Goal: Task Accomplishment & Management: Use online tool/utility

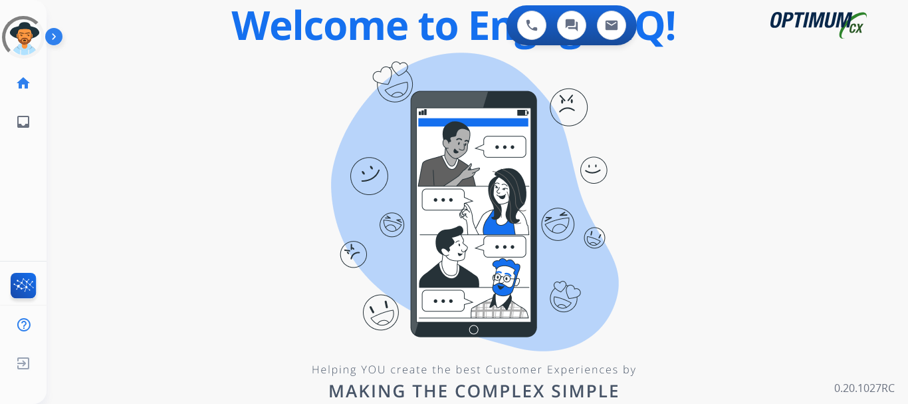
click at [55, 35] on img at bounding box center [56, 39] width 23 height 25
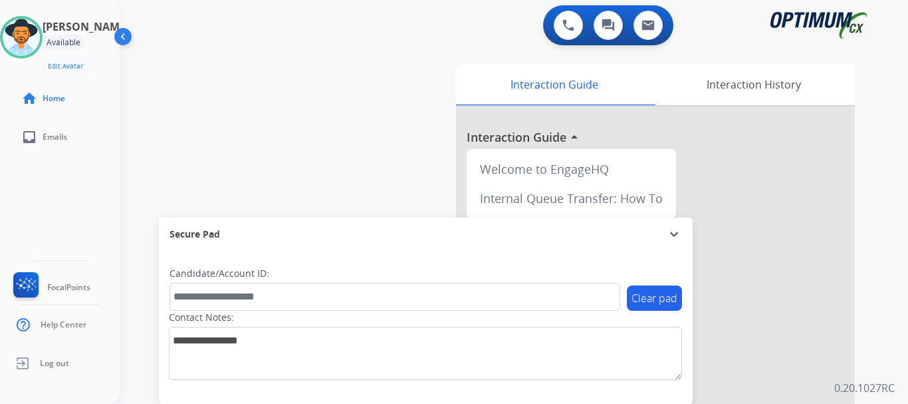
click at [304, 84] on div "swap_horiz Break voice bridge close_fullscreen Connect 3-Way Call merge_type Se…" at bounding box center [498, 325] width 757 height 554
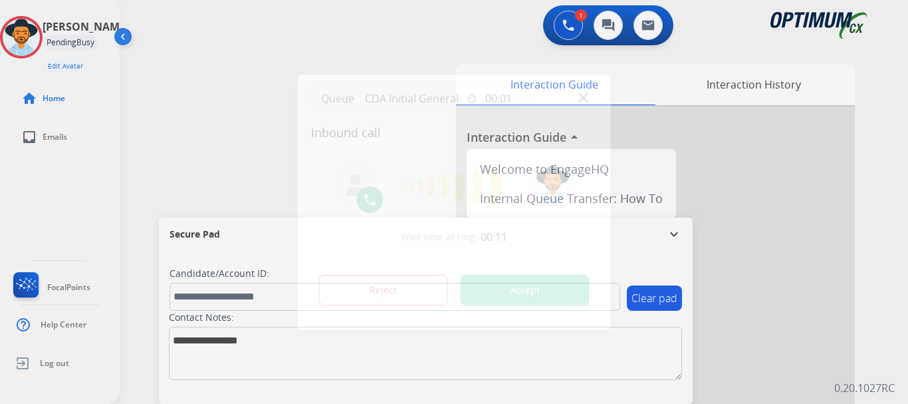
click at [205, 70] on div at bounding box center [454, 202] width 908 height 404
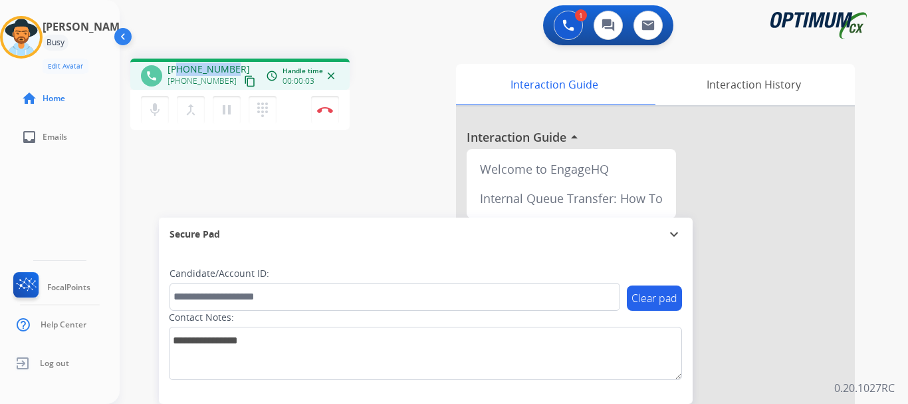
drag, startPoint x: 179, startPoint y: 70, endPoint x: 231, endPoint y: 62, distance: 52.5
click at [231, 62] on div "phone [PHONE_NUMBER] [PHONE_NUMBER] content_copy access_time Call metrics Queue…" at bounding box center [239, 74] width 219 height 31
copy span "8172319277"
click at [154, 111] on mat-icon "mic" at bounding box center [155, 110] width 16 height 16
click at [156, 108] on mat-icon "mic_off" at bounding box center [155, 110] width 16 height 16
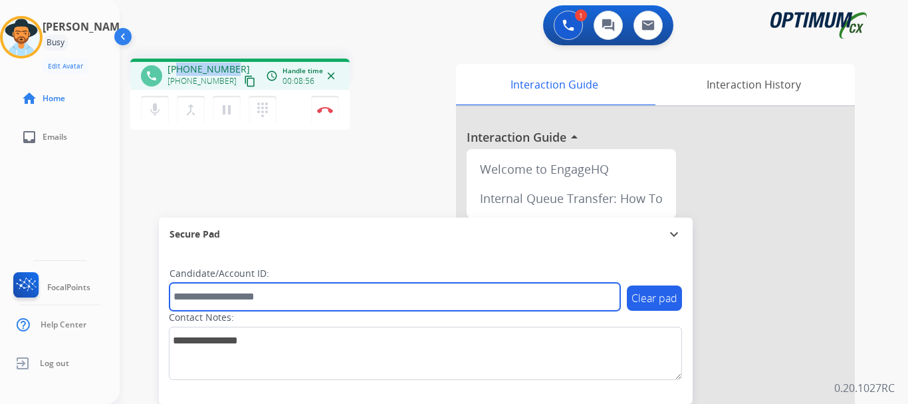
click at [229, 298] on input "text" at bounding box center [395, 297] width 451 height 28
paste input "*******"
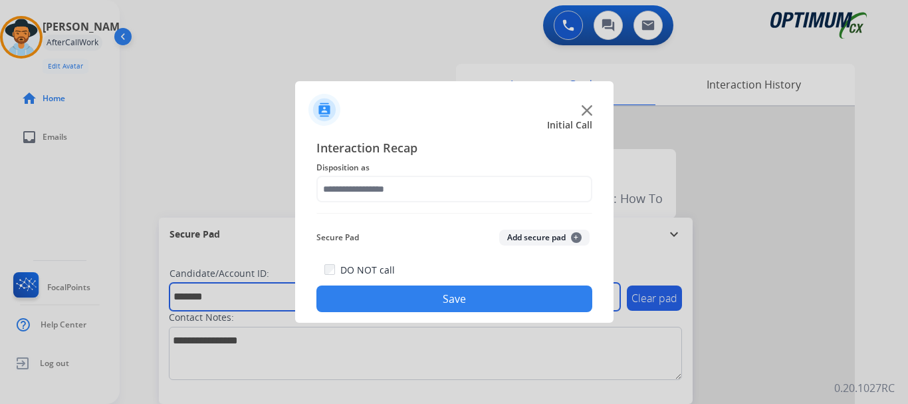
type input "*******"
click at [526, 231] on button "Add secure pad +" at bounding box center [544, 237] width 90 height 16
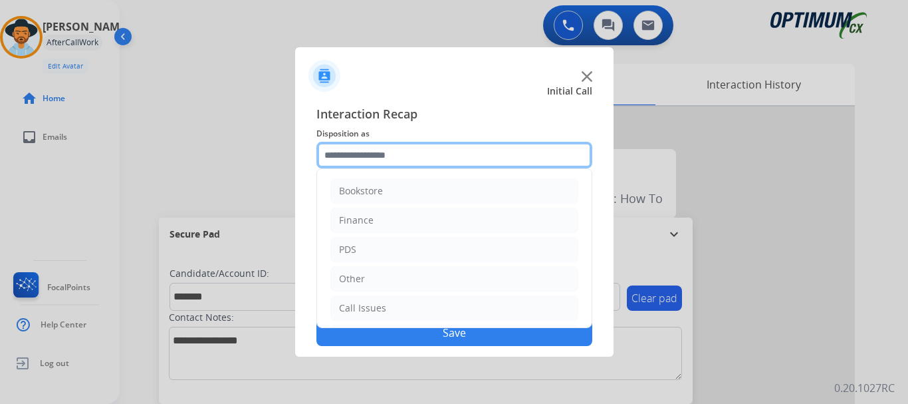
click at [412, 160] on input "text" at bounding box center [454, 155] width 276 height 27
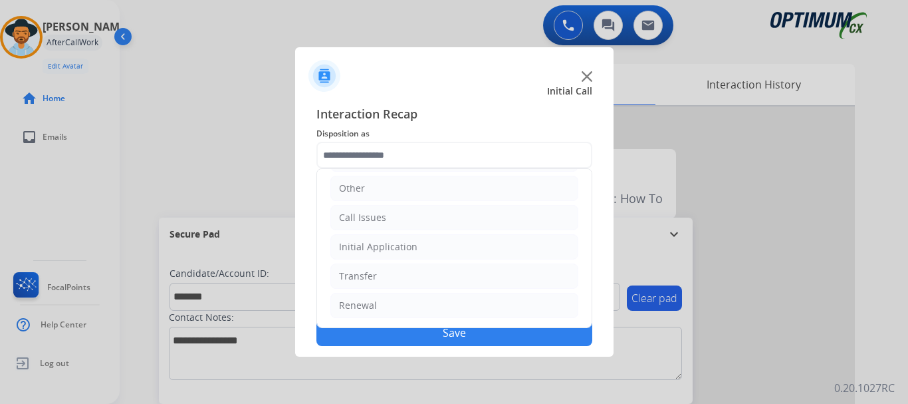
click at [443, 253] on li "Initial Application" at bounding box center [454, 246] width 248 height 25
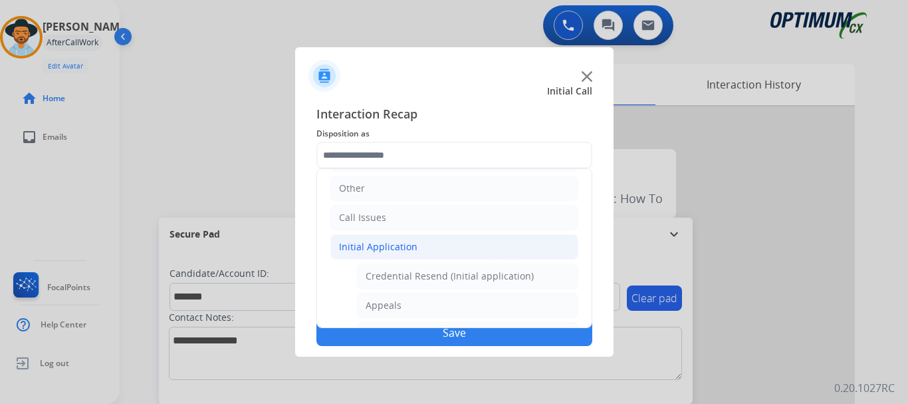
click at [433, 298] on li "Appeals" at bounding box center [467, 305] width 221 height 25
type input "*******"
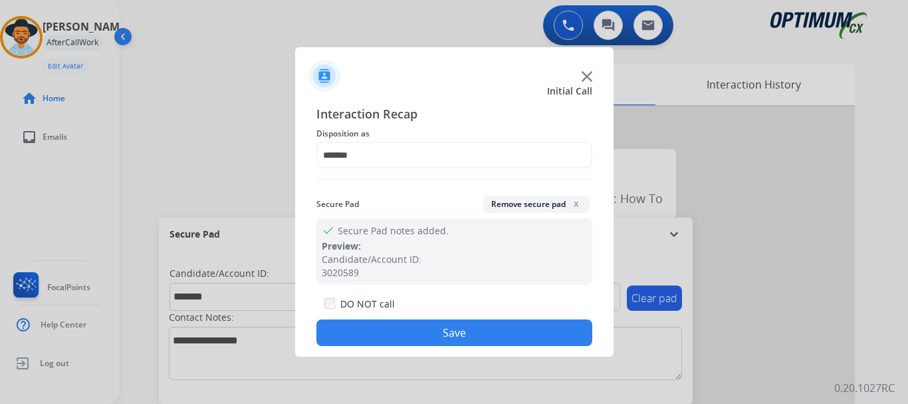
click at [489, 325] on button "Save" at bounding box center [454, 332] width 276 height 27
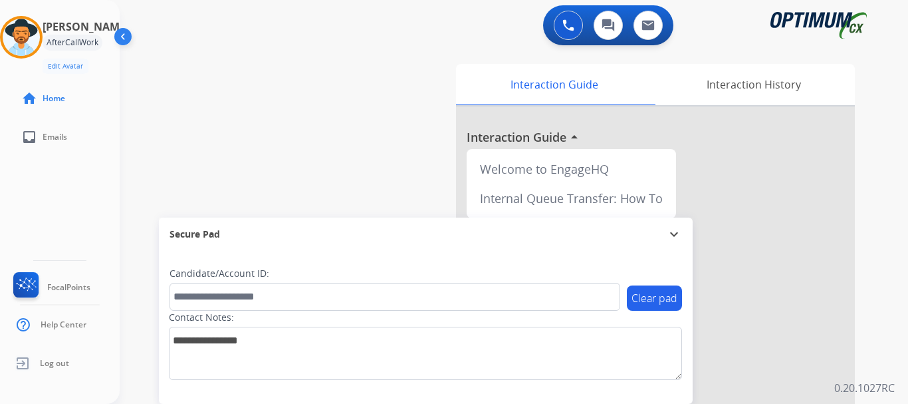
click at [335, 132] on div "swap_horiz Break voice bridge close_fullscreen Connect 3-Way Call merge_type Se…" at bounding box center [498, 325] width 757 height 554
click at [31, 57] on div at bounding box center [21, 37] width 43 height 43
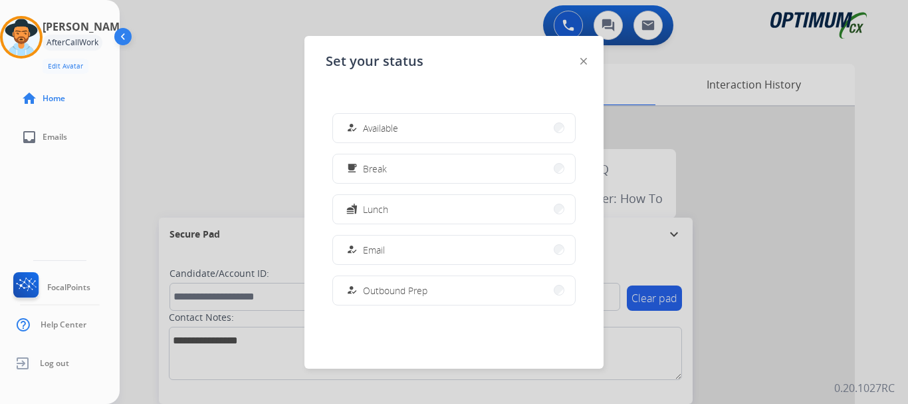
click at [220, 169] on div at bounding box center [454, 202] width 908 height 404
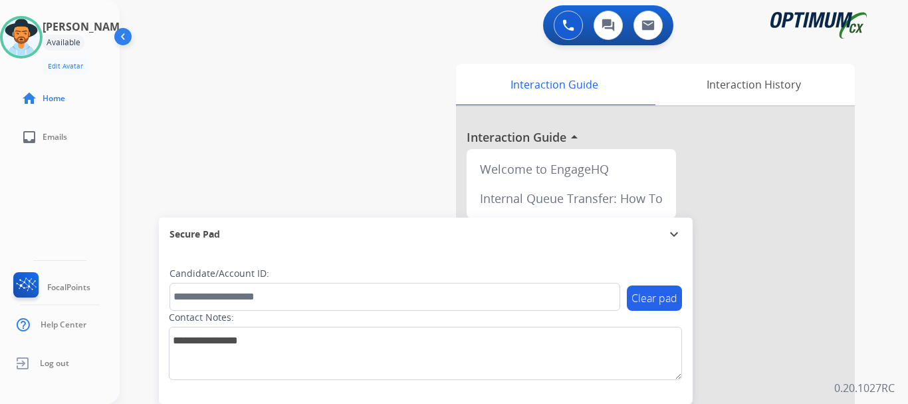
click at [569, 26] on img at bounding box center [568, 25] width 12 height 12
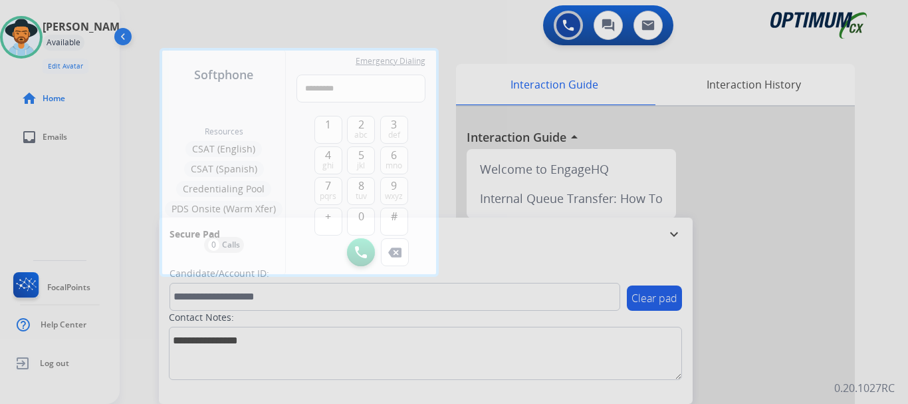
type input "**********"
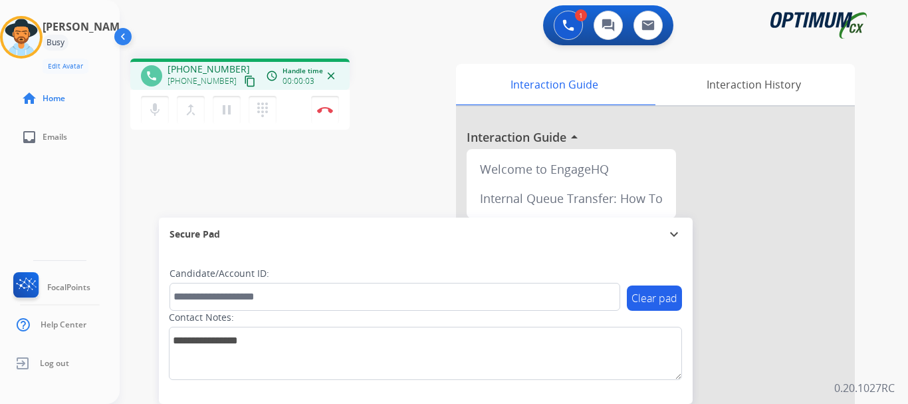
click at [425, 142] on div "phone [PHONE_NUMBER] [PHONE_NUMBER] content_copy access_time Call metrics Queue…" at bounding box center [498, 325] width 757 height 554
click at [331, 110] on img at bounding box center [325, 109] width 16 height 7
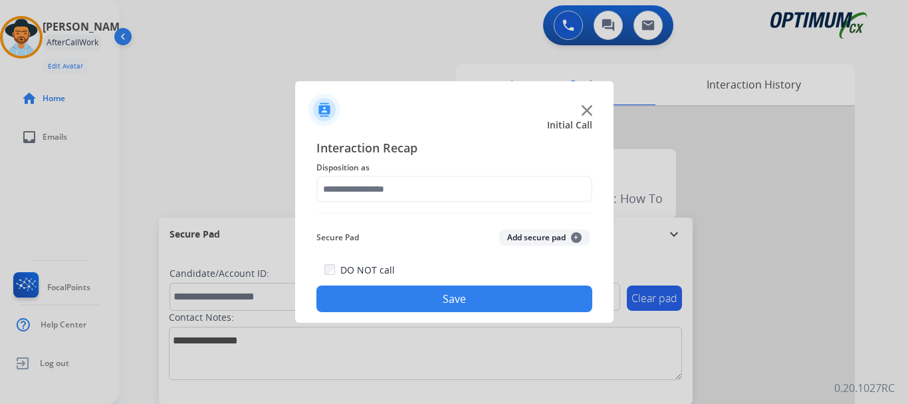
click at [466, 162] on span "Disposition as" at bounding box center [454, 168] width 276 height 16
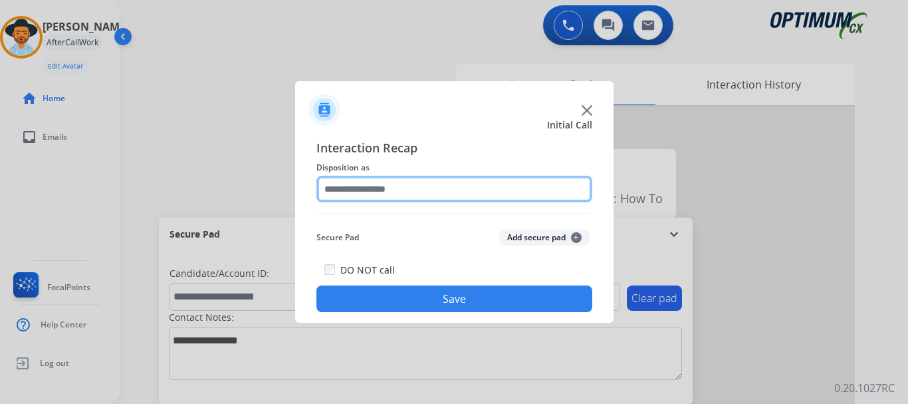
click at [443, 192] on input "text" at bounding box center [454, 189] width 276 height 27
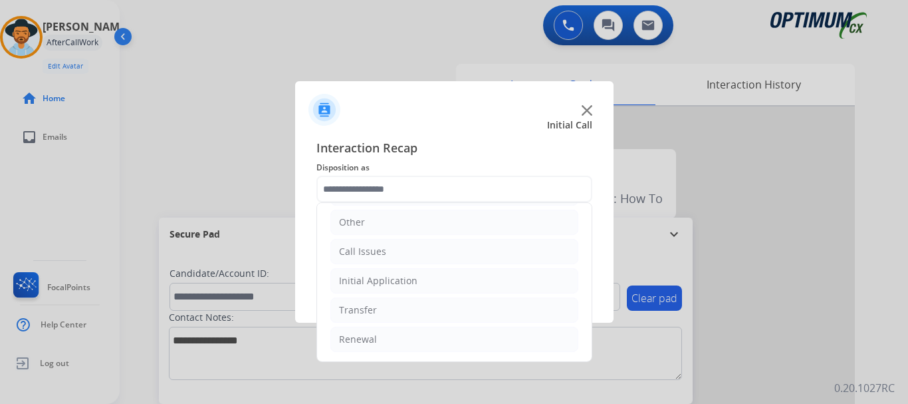
click at [453, 251] on li "Call Issues" at bounding box center [454, 251] width 248 height 25
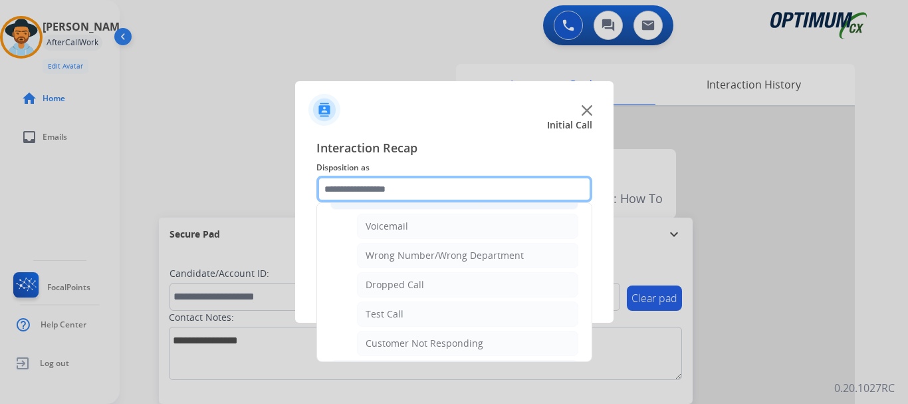
scroll to position [148, 0]
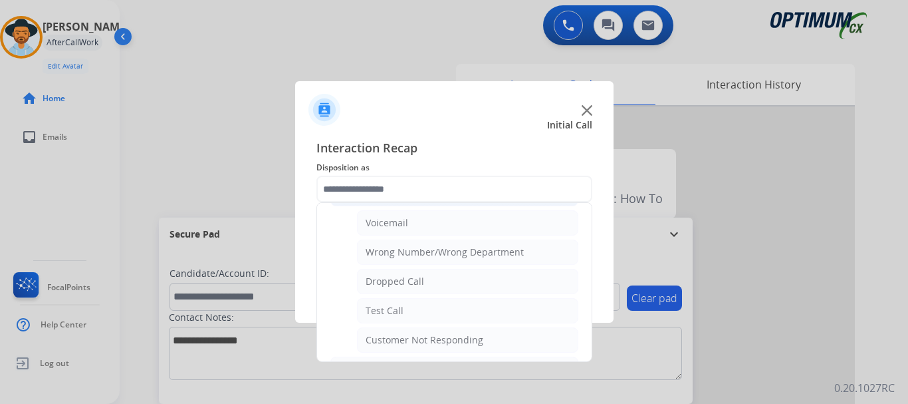
click at [439, 306] on li "Test Call" at bounding box center [467, 310] width 221 height 25
type input "*********"
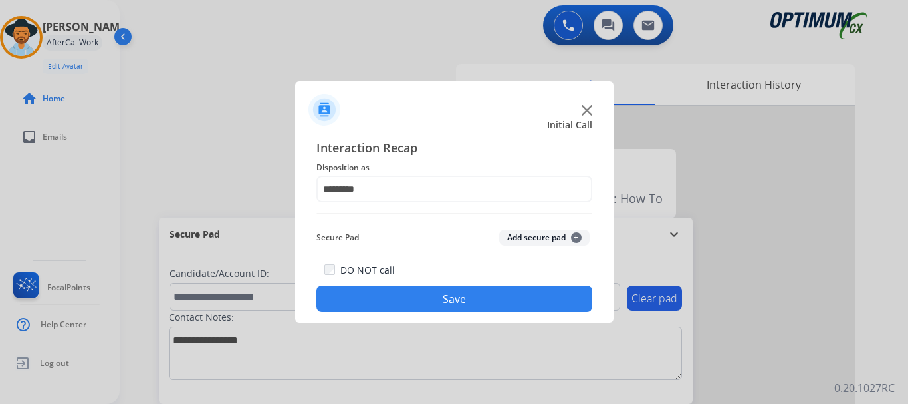
click at [477, 304] on button "Save" at bounding box center [454, 298] width 276 height 27
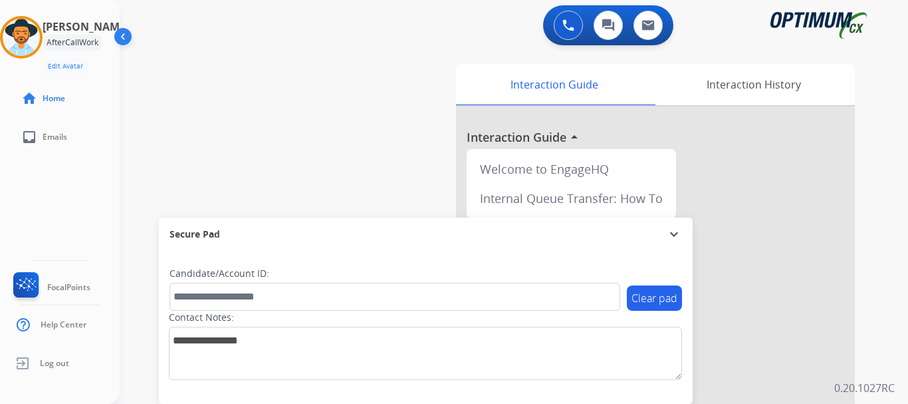
click at [330, 148] on div "swap_horiz Break voice bridge close_fullscreen Connect 3-Way Call merge_type Se…" at bounding box center [498, 325] width 757 height 554
click at [24, 40] on img at bounding box center [21, 37] width 37 height 37
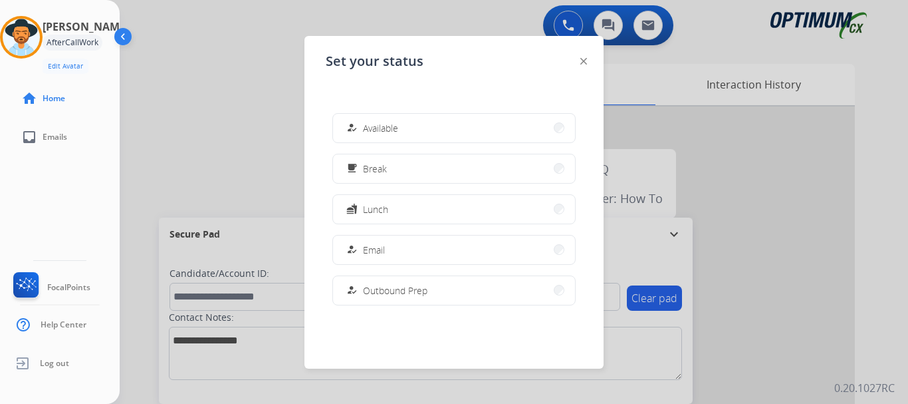
click at [457, 120] on button "how_to_reg Available" at bounding box center [454, 128] width 242 height 29
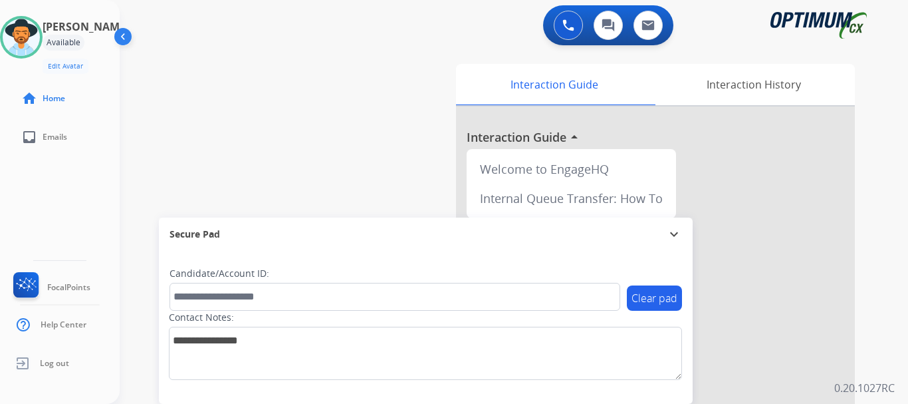
click at [363, 101] on div "swap_horiz Break voice bridge close_fullscreen Connect 3-Way Call merge_type Se…" at bounding box center [498, 325] width 757 height 554
click at [567, 24] on img at bounding box center [568, 25] width 12 height 12
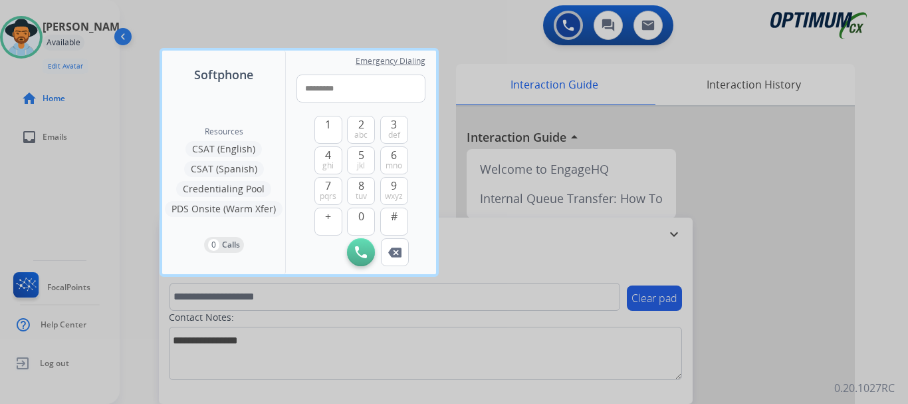
type input "**********"
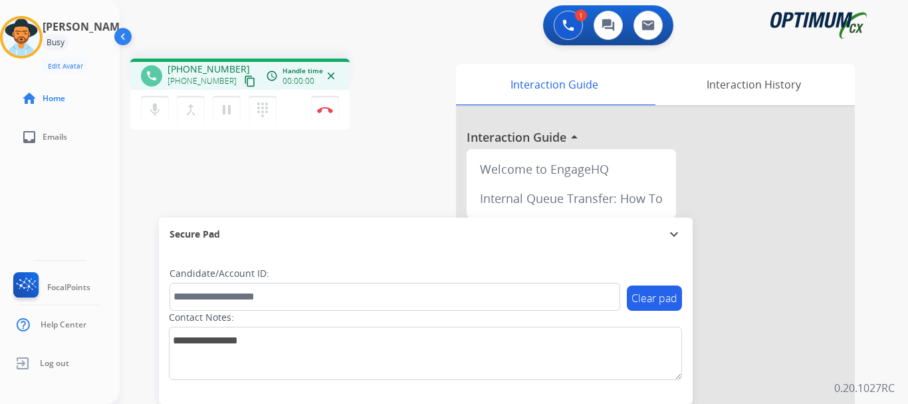
click at [332, 108] on img at bounding box center [325, 109] width 16 height 7
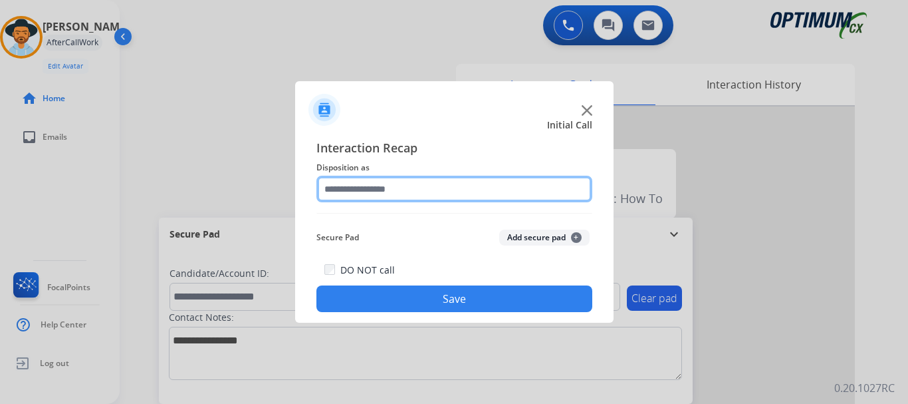
click at [488, 194] on input "text" at bounding box center [454, 189] width 276 height 27
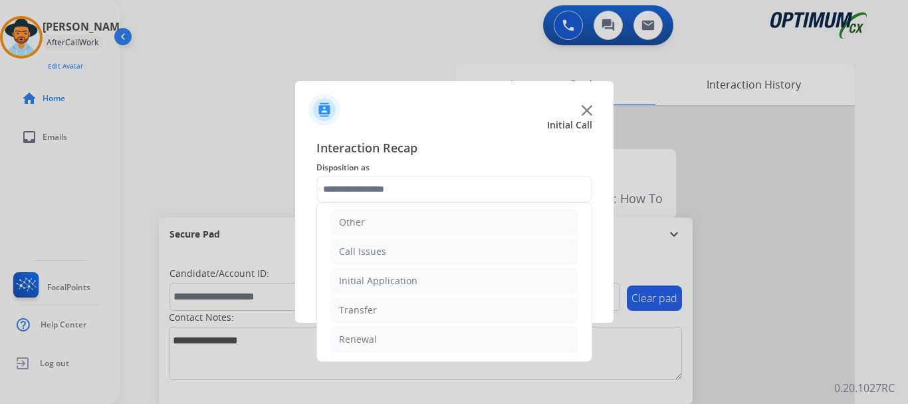
click at [440, 255] on li "Call Issues" at bounding box center [454, 251] width 248 height 25
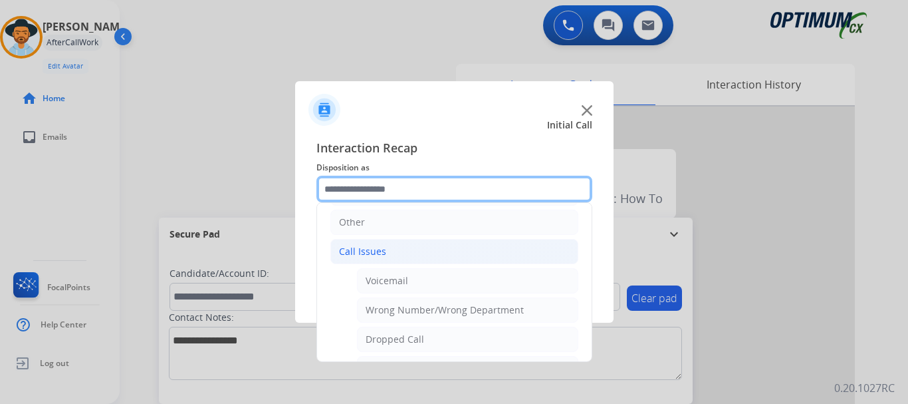
scroll to position [148, 0]
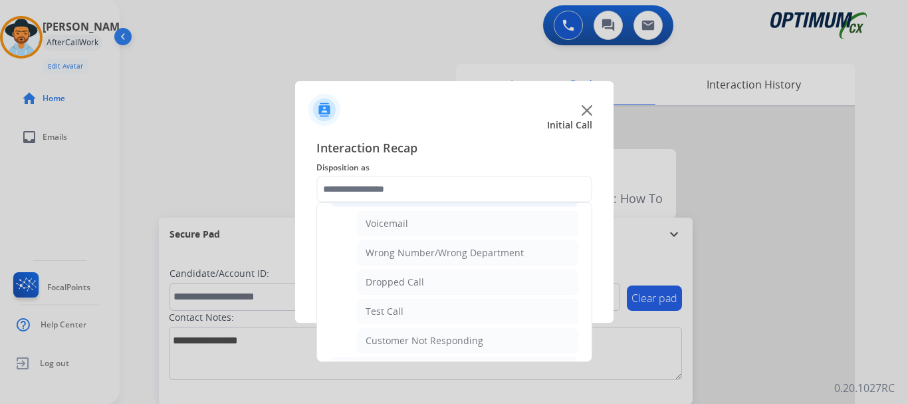
click at [433, 312] on li "Test Call" at bounding box center [467, 310] width 221 height 25
type input "*********"
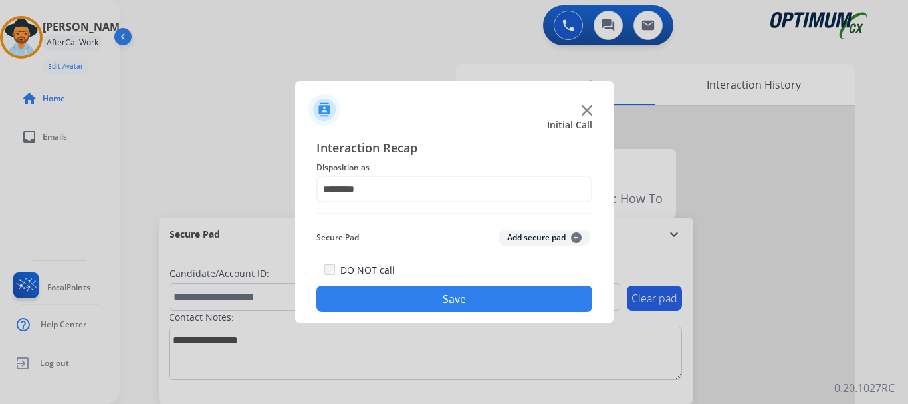
click at [422, 310] on button "Save" at bounding box center [454, 298] width 276 height 27
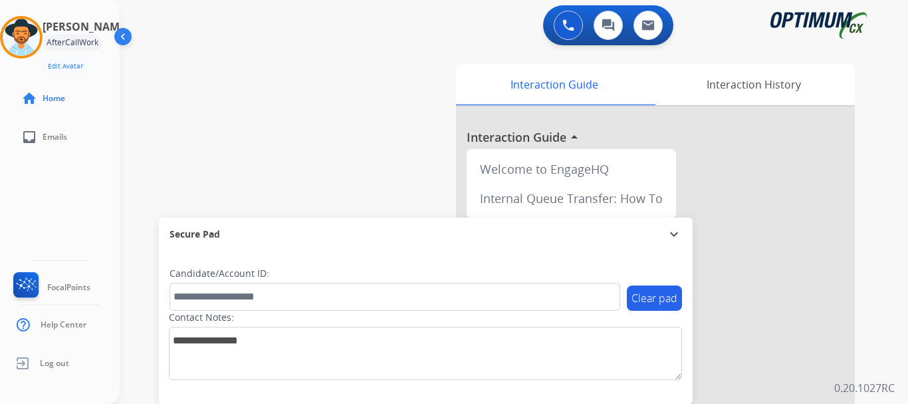
click at [302, 152] on div "swap_horiz Break voice bridge close_fullscreen Connect 3-Way Call merge_type Se…" at bounding box center [498, 325] width 757 height 554
click at [37, 55] on div at bounding box center [21, 37] width 43 height 43
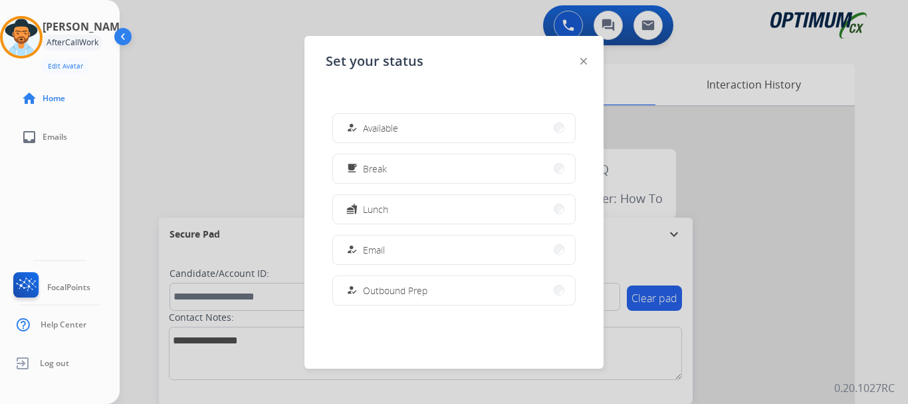
click at [475, 126] on button "how_to_reg Available" at bounding box center [454, 128] width 242 height 29
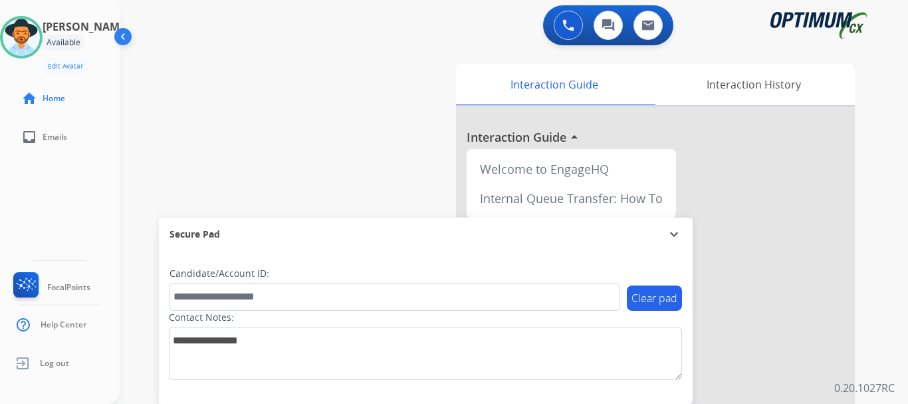
click at [359, 140] on div "swap_horiz Break voice bridge close_fullscreen Connect 3-Way Call merge_type Se…" at bounding box center [498, 325] width 757 height 554
click at [303, 64] on div "swap_horiz Break voice bridge close_fullscreen Connect 3-Way Call merge_type Se…" at bounding box center [498, 325] width 757 height 554
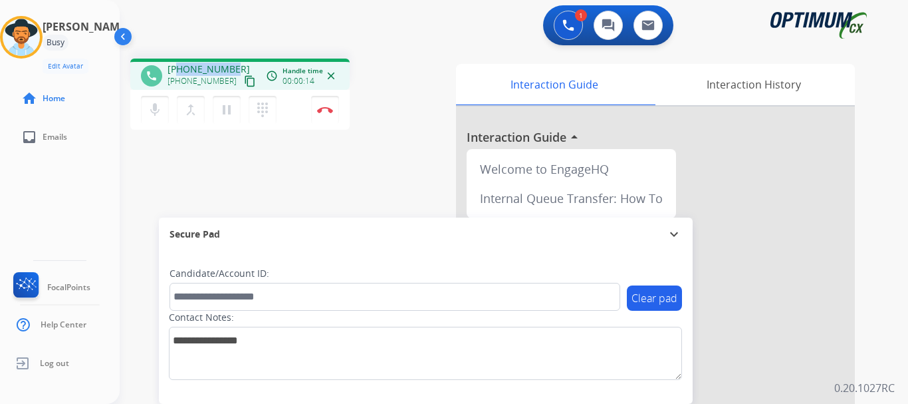
drag, startPoint x: 179, startPoint y: 68, endPoint x: 229, endPoint y: 65, distance: 50.6
click at [229, 65] on span "[PHONE_NUMBER]" at bounding box center [209, 68] width 82 height 13
copy span "2245496102"
click at [275, 34] on div "1 Voice Interactions 0 Chat Interactions 0 Email Interactions" at bounding box center [506, 26] width 741 height 43
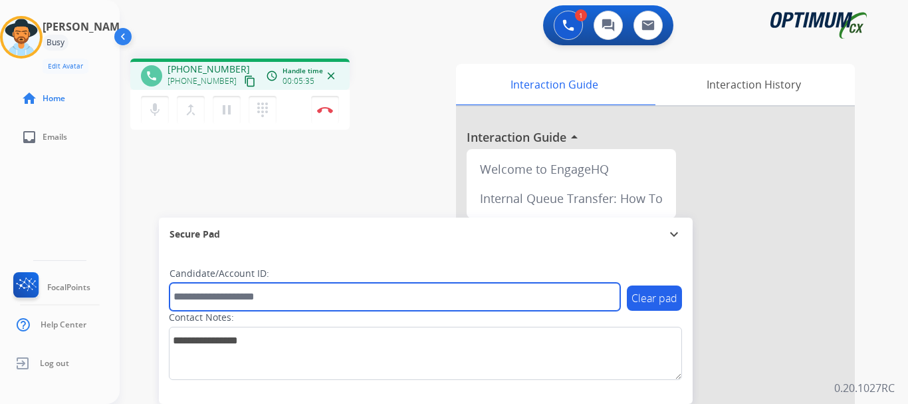
click at [278, 291] on input "text" at bounding box center [395, 297] width 451 height 28
paste input "*******"
type input "*******"
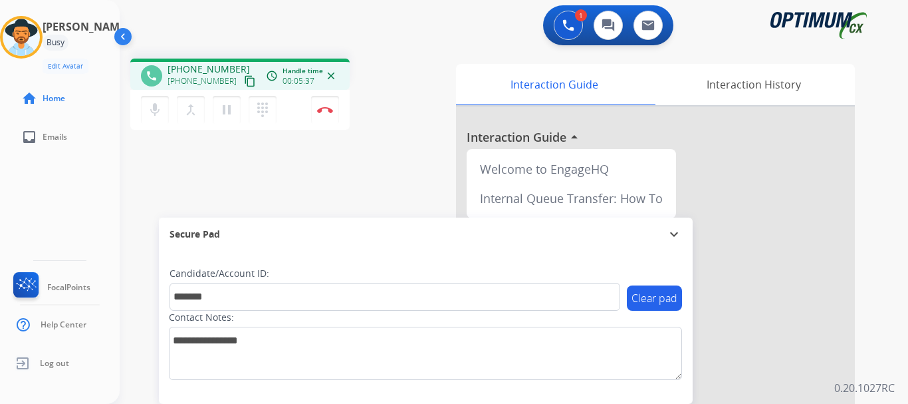
click at [328, 210] on div "phone [PHONE_NUMBER] [PHONE_NUMBER] content_copy access_time Call metrics Queue…" at bounding box center [498, 325] width 757 height 554
click at [322, 108] on img at bounding box center [325, 109] width 16 height 7
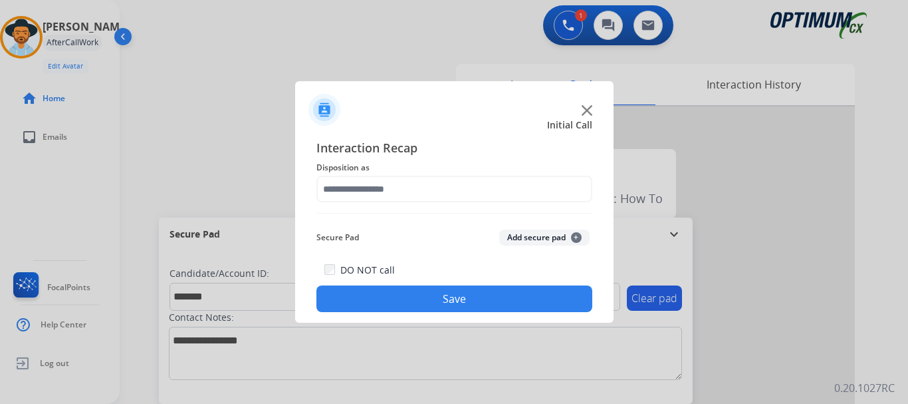
click at [515, 241] on button "Add secure pad +" at bounding box center [544, 237] width 90 height 16
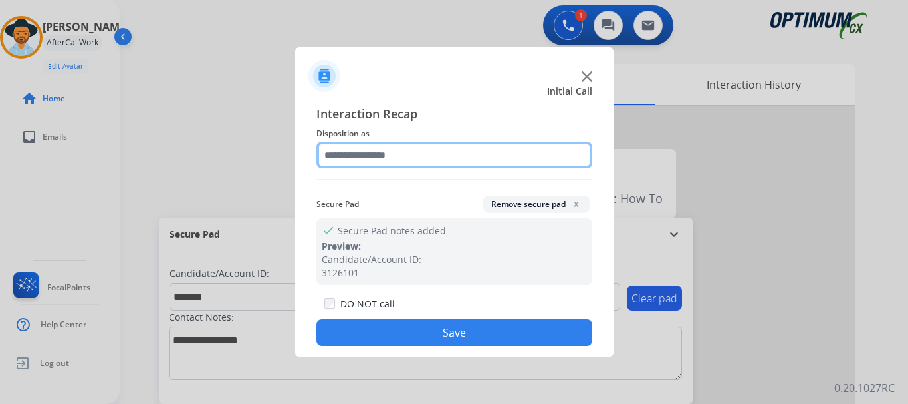
click at [386, 162] on input "text" at bounding box center [454, 155] width 276 height 27
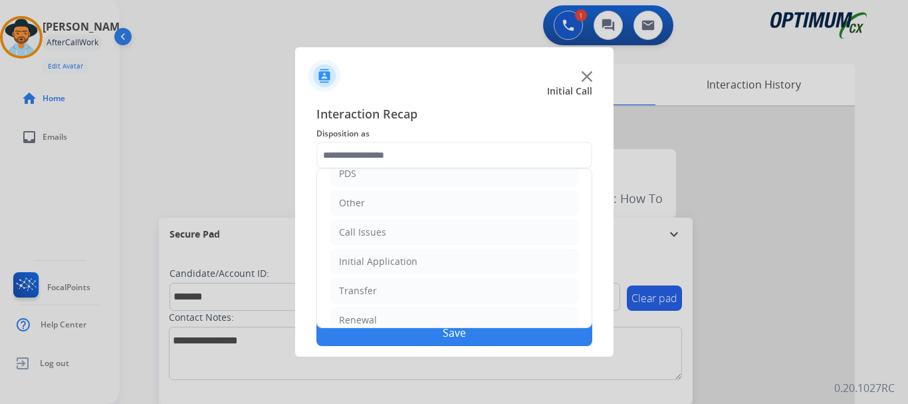
click at [460, 256] on li "Initial Application" at bounding box center [454, 261] width 248 height 25
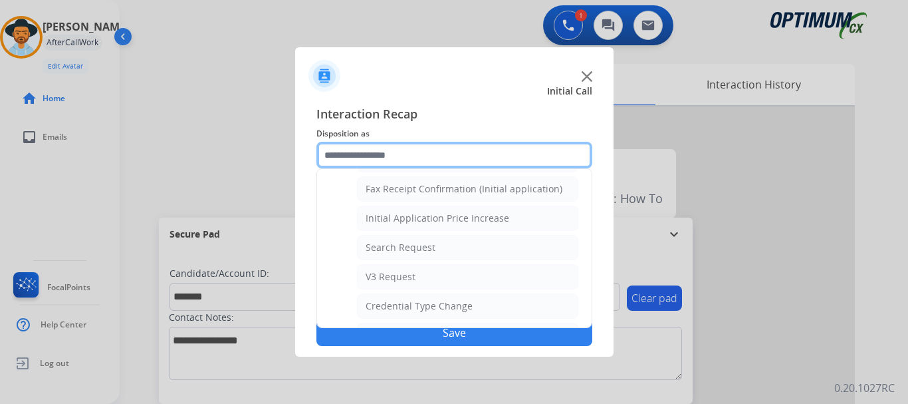
scroll to position [408, 0]
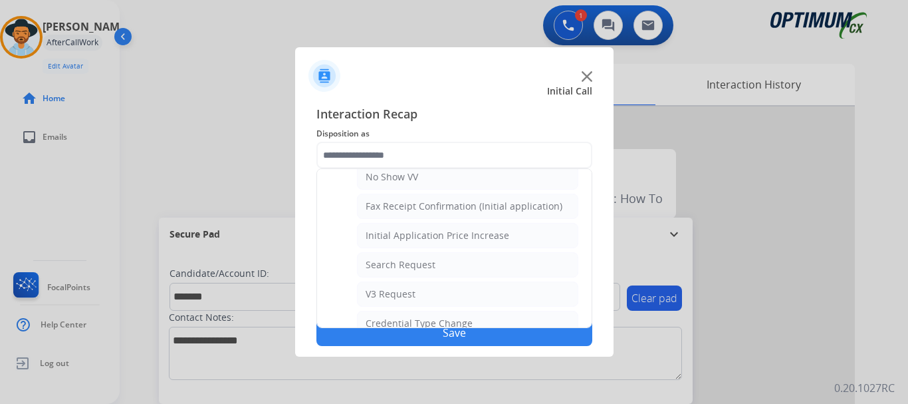
click at [497, 261] on li "Search Request" at bounding box center [467, 264] width 221 height 25
type input "**********"
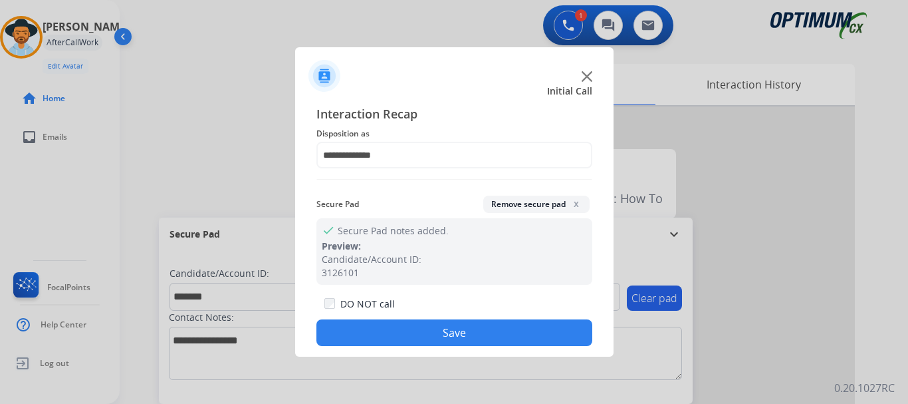
click at [481, 336] on button "Save" at bounding box center [454, 332] width 276 height 27
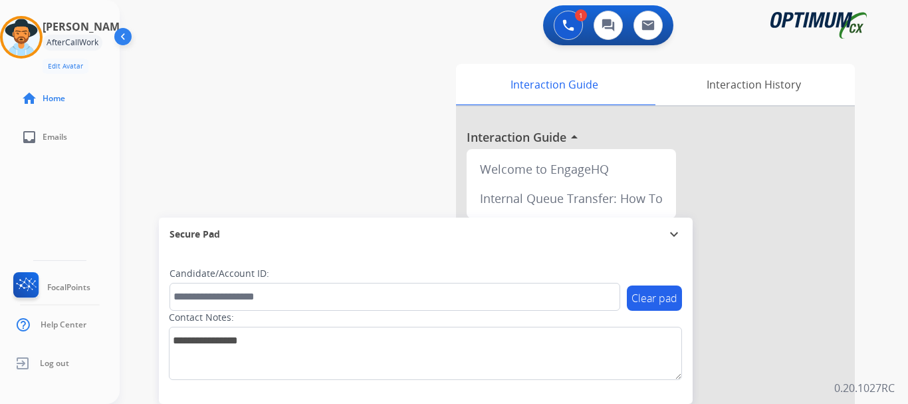
click at [355, 162] on div "swap_horiz Break voice bridge close_fullscreen Connect 3-Way Call merge_type Se…" at bounding box center [498, 325] width 757 height 554
click at [200, 89] on div "swap_horiz Break voice bridge close_fullscreen Connect 3-Way Call merge_type Se…" at bounding box center [498, 325] width 757 height 554
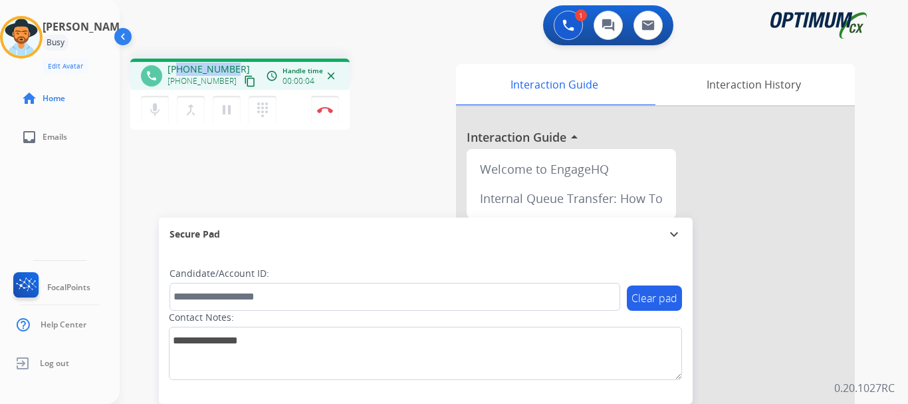
drag, startPoint x: 177, startPoint y: 67, endPoint x: 230, endPoint y: 59, distance: 53.1
click at [230, 59] on div "phone [PHONE_NUMBER] [PHONE_NUMBER] content_copy access_time Call metrics Queue…" at bounding box center [239, 74] width 219 height 31
copy span "8136784907"
click at [340, 34] on div "1 Voice Interactions 0 Chat Interactions 0 Email Interactions" at bounding box center [506, 26] width 741 height 43
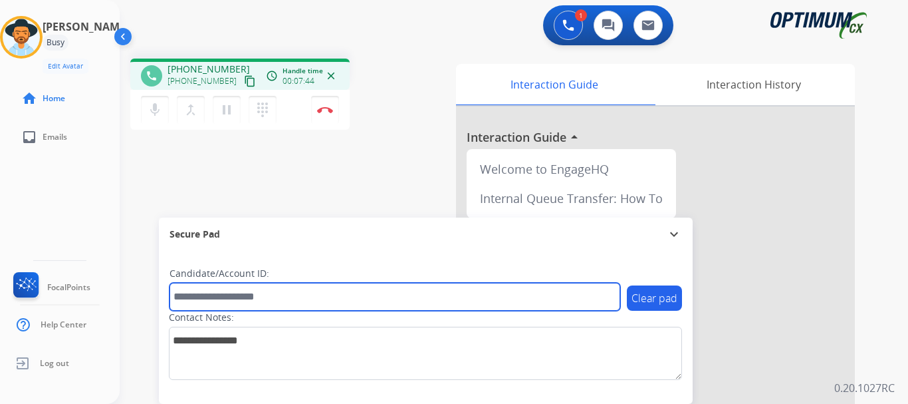
click at [259, 295] on input "text" at bounding box center [395, 297] width 451 height 28
paste input "*******"
type input "*******"
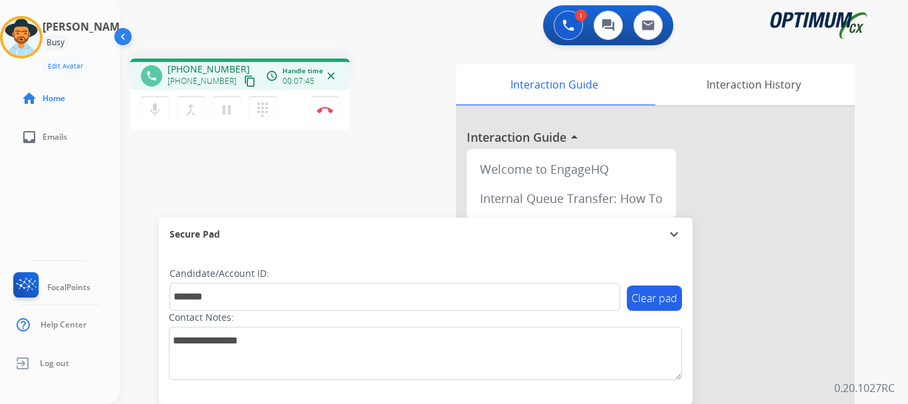
click at [239, 166] on div "phone [PHONE_NUMBER] [PHONE_NUMBER] content_copy access_time Call metrics Queue…" at bounding box center [498, 325] width 757 height 554
click at [325, 112] on img at bounding box center [325, 109] width 16 height 7
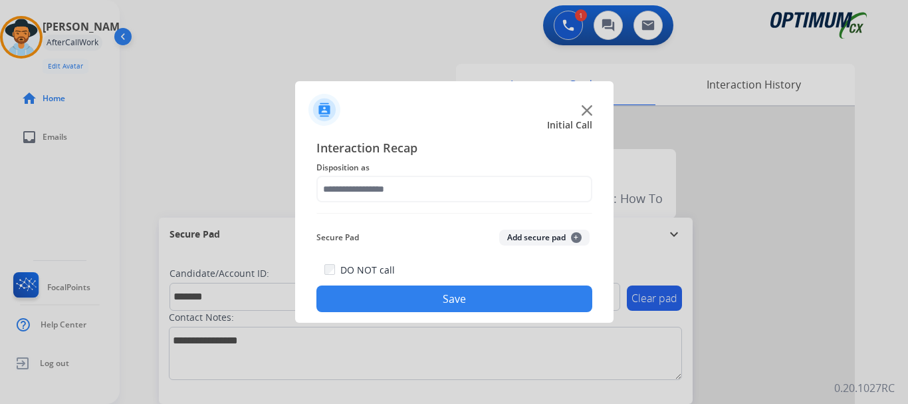
click at [520, 236] on button "Add secure pad +" at bounding box center [544, 237] width 90 height 16
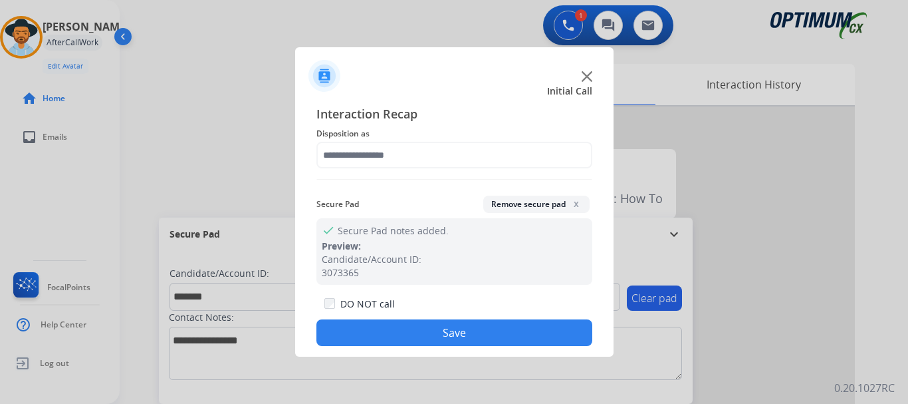
click at [406, 140] on span "Disposition as" at bounding box center [454, 134] width 276 height 16
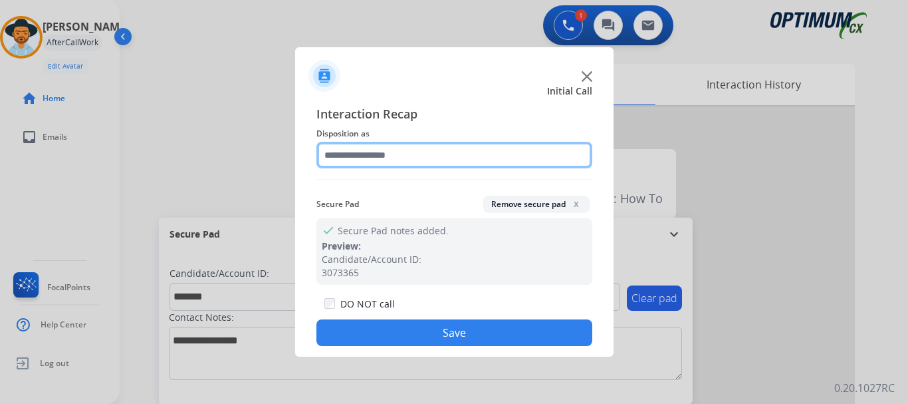
click at [403, 148] on input "text" at bounding box center [454, 155] width 276 height 27
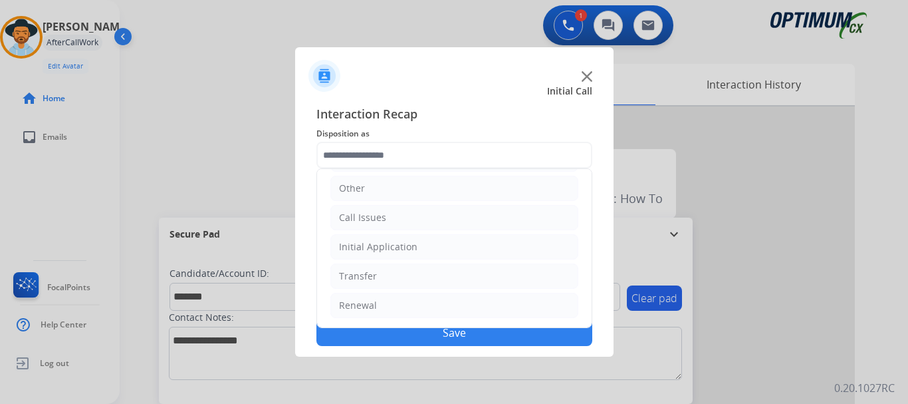
click at [443, 241] on li "Initial Application" at bounding box center [454, 246] width 248 height 25
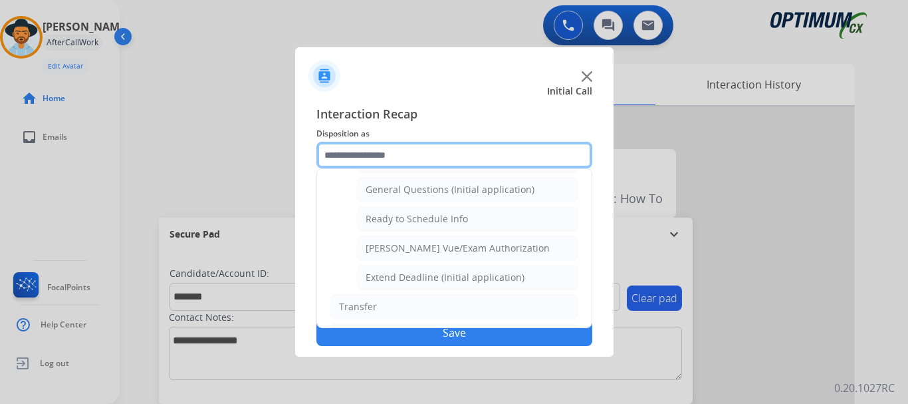
scroll to position [777, 0]
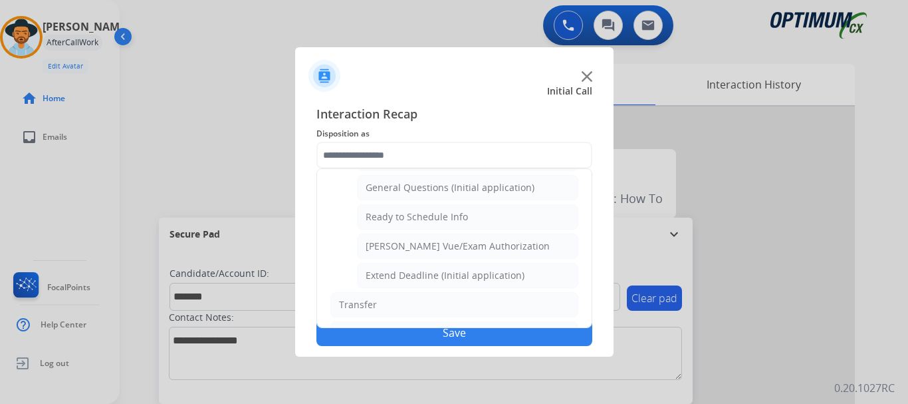
click at [526, 191] on div "General Questions (Initial application)" at bounding box center [450, 187] width 169 height 13
type input "**********"
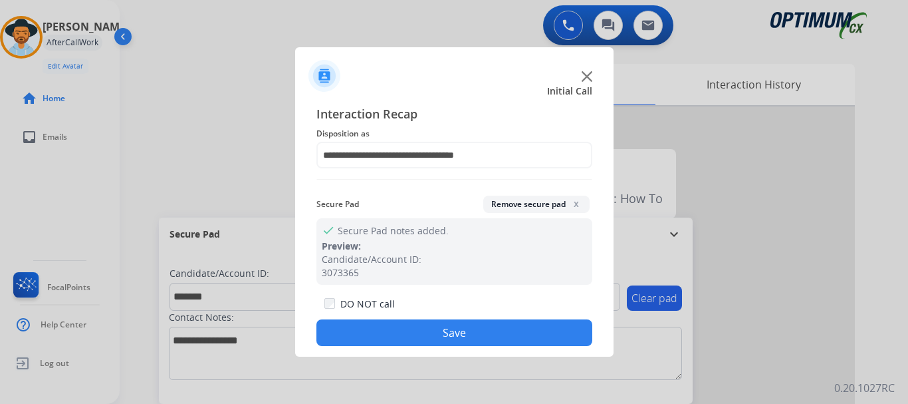
click at [489, 332] on button "Save" at bounding box center [454, 332] width 276 height 27
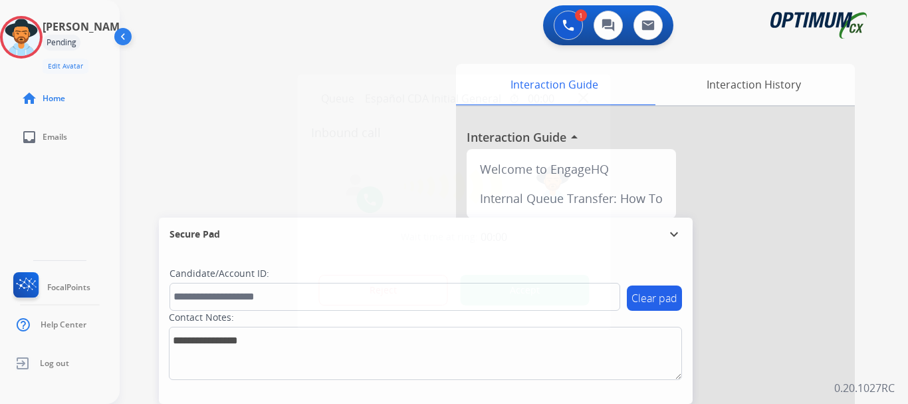
click at [482, 276] on button "Accept" at bounding box center [525, 290] width 129 height 31
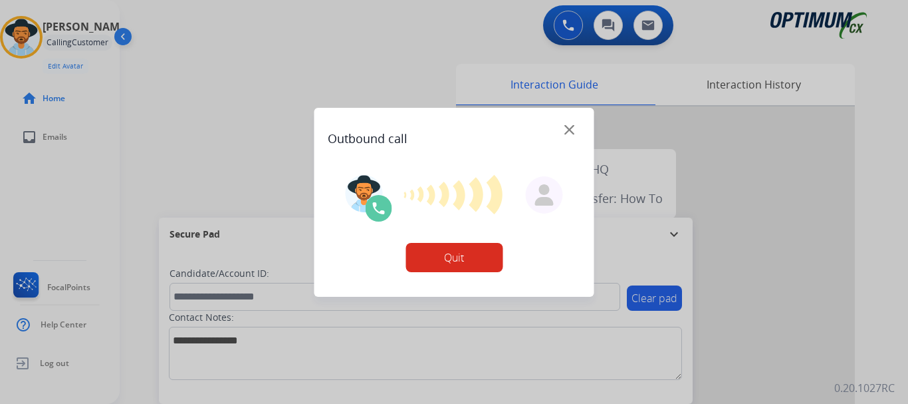
click at [522, 300] on div at bounding box center [454, 202] width 908 height 404
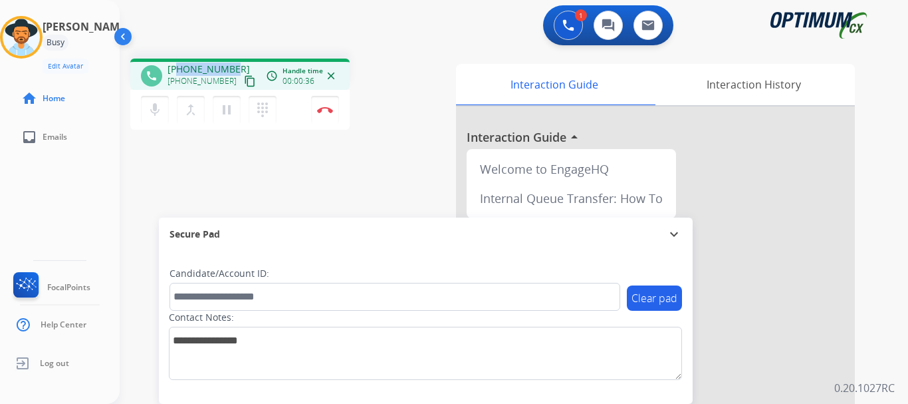
drag, startPoint x: 179, startPoint y: 67, endPoint x: 232, endPoint y: 65, distance: 53.2
click at [232, 65] on div "[PHONE_NUMBER] [PHONE_NUMBER] content_copy" at bounding box center [213, 75] width 90 height 27
copy span "3073214838"
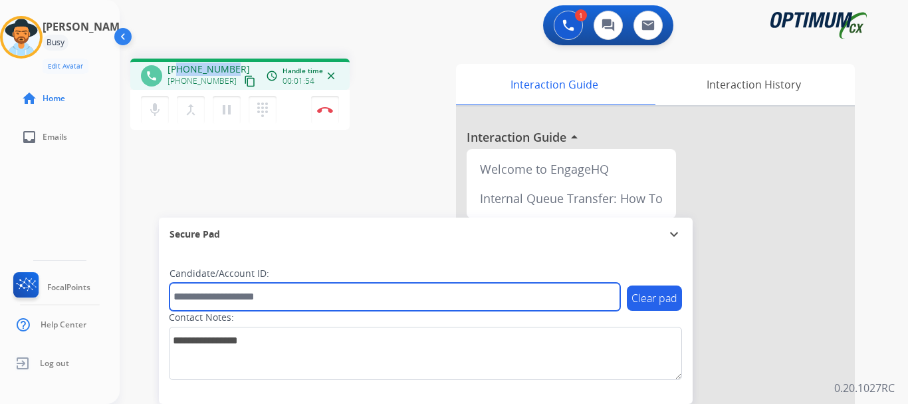
click at [295, 298] on input "text" at bounding box center [395, 297] width 451 height 28
paste input "*******"
type input "*******"
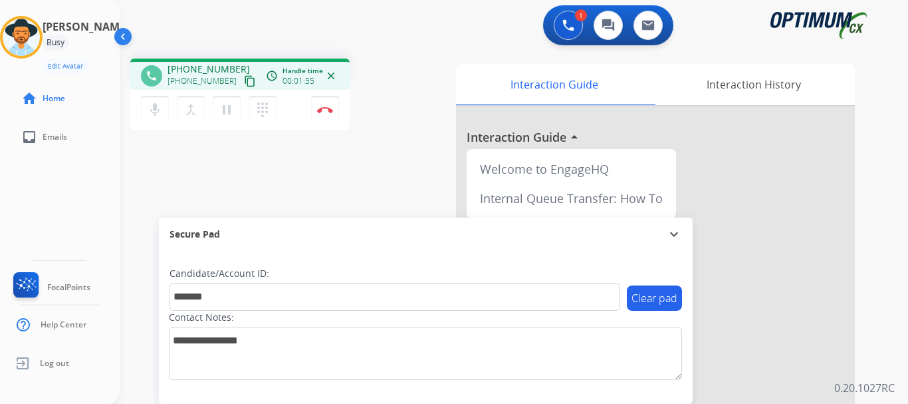
click at [383, 144] on div "phone [PHONE_NUMBER] [PHONE_NUMBER] content_copy access_time Call metrics Queue…" at bounding box center [498, 325] width 757 height 554
click at [274, 187] on div "phone [PHONE_NUMBER] [PHONE_NUMBER] content_copy access_time Call metrics Queue…" at bounding box center [498, 325] width 757 height 554
click at [325, 118] on button "Disconnect" at bounding box center [325, 110] width 28 height 28
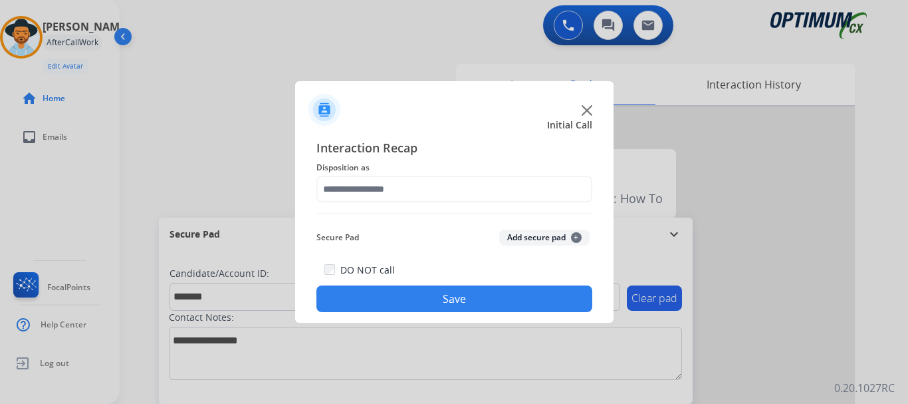
click at [509, 232] on button "Add secure pad +" at bounding box center [544, 237] width 90 height 16
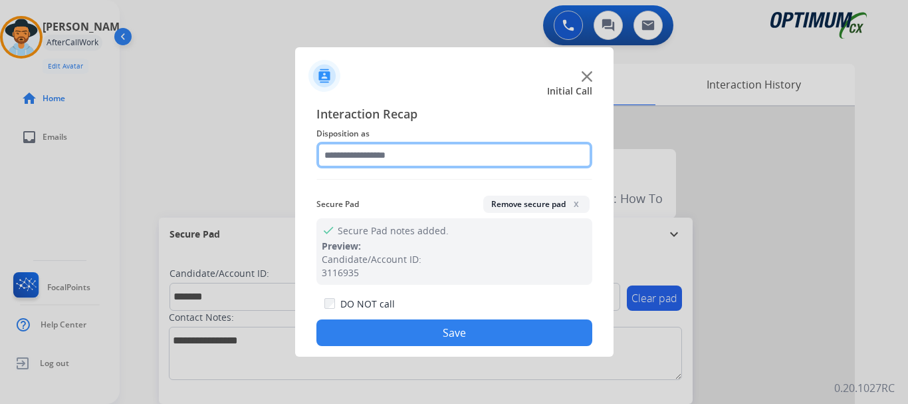
click at [405, 150] on input "text" at bounding box center [454, 155] width 276 height 27
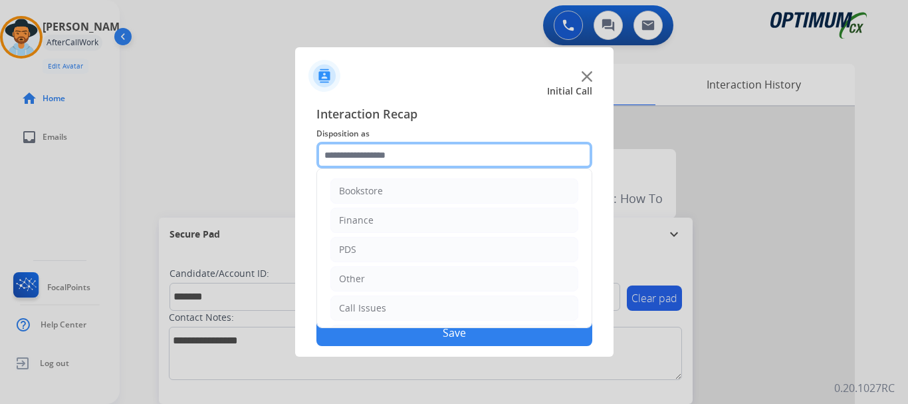
scroll to position [90, 0]
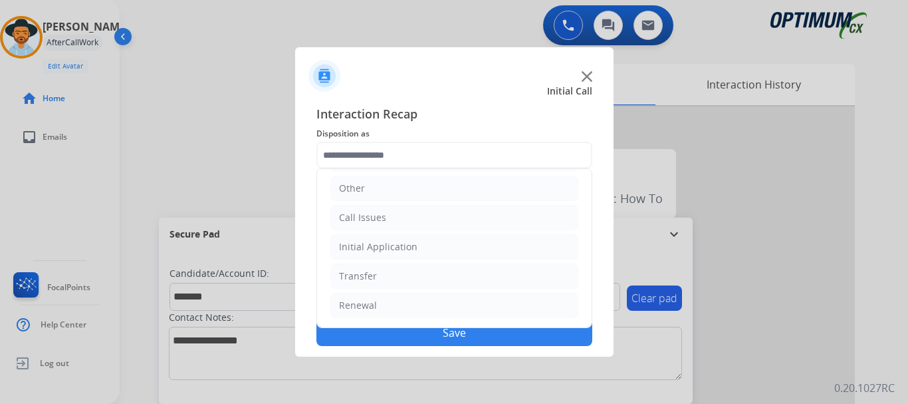
click at [469, 239] on li "Initial Application" at bounding box center [454, 246] width 248 height 25
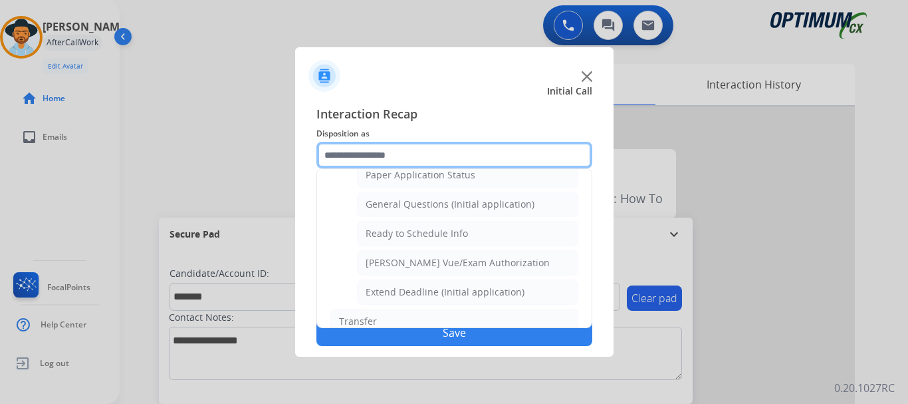
scroll to position [778, 0]
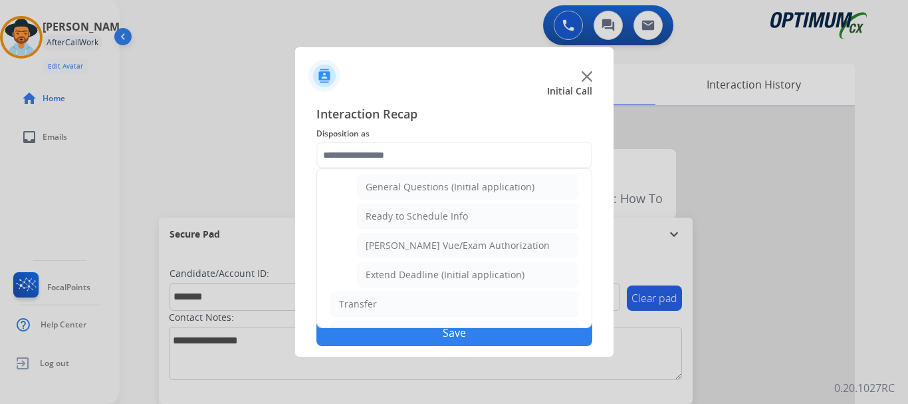
click at [523, 191] on div "General Questions (Initial application)" at bounding box center [450, 186] width 169 height 13
type input "**********"
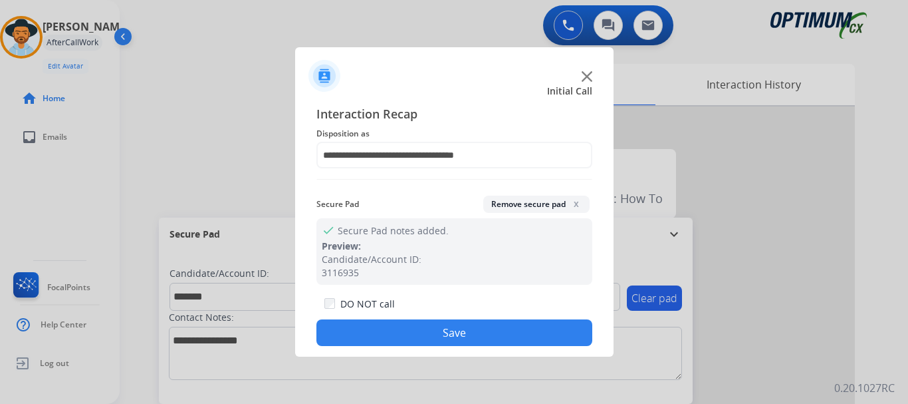
click at [485, 333] on button "Save" at bounding box center [454, 332] width 276 height 27
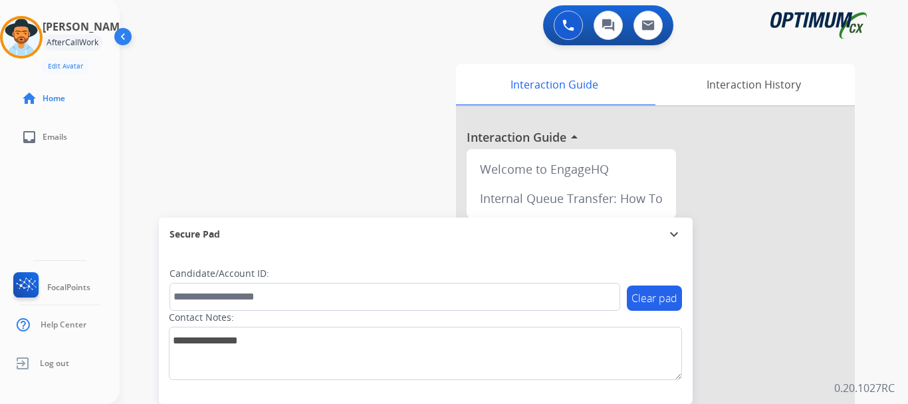
click at [360, 115] on div "swap_horiz Break voice bridge close_fullscreen Connect 3-Way Call merge_type Se…" at bounding box center [498, 325] width 757 height 554
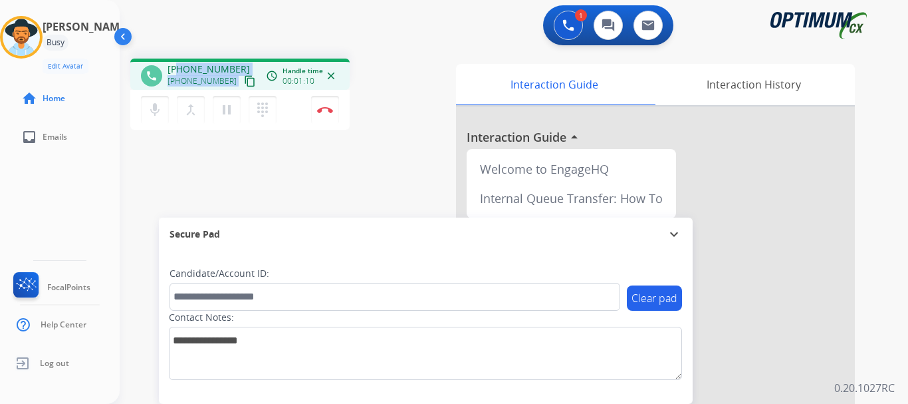
drag, startPoint x: 178, startPoint y: 68, endPoint x: 250, endPoint y: 76, distance: 72.2
click at [250, 76] on div "phone [PHONE_NUMBER] [PHONE_NUMBER] content_copy access_time Call metrics Queue…" at bounding box center [240, 76] width 198 height 12
drag, startPoint x: 241, startPoint y: 70, endPoint x: 188, endPoint y: 60, distance: 54.1
click at [188, 60] on div "phone [PHONE_NUMBER] [PHONE_NUMBER] content_copy access_time Call metrics Queue…" at bounding box center [239, 74] width 219 height 31
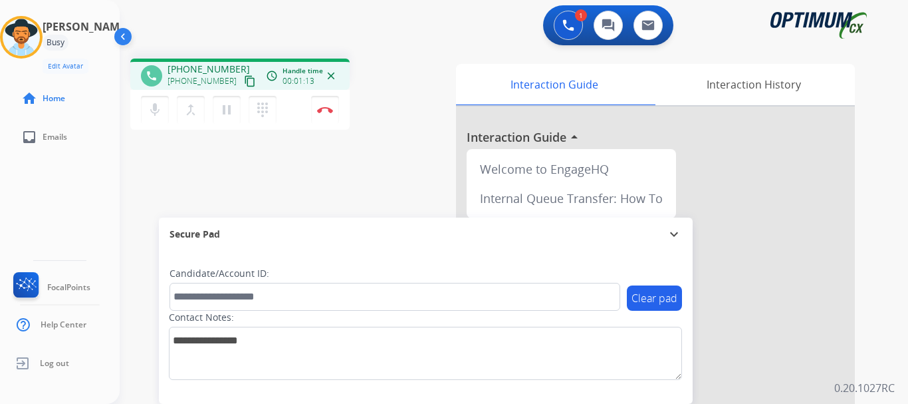
click at [183, 65] on span "[PHONE_NUMBER]" at bounding box center [209, 68] width 82 height 13
drag, startPoint x: 181, startPoint y: 66, endPoint x: 215, endPoint y: 64, distance: 33.3
click at [215, 64] on span "[PHONE_NUMBER]" at bounding box center [209, 68] width 82 height 13
copy span "13099921075"
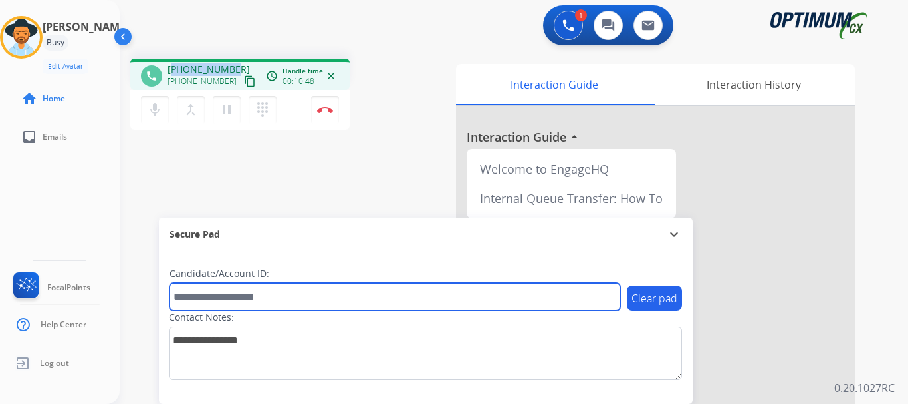
click at [269, 302] on input "text" at bounding box center [395, 297] width 451 height 28
paste input "*******"
type input "*******"
click at [265, 294] on input "*******" at bounding box center [395, 297] width 451 height 28
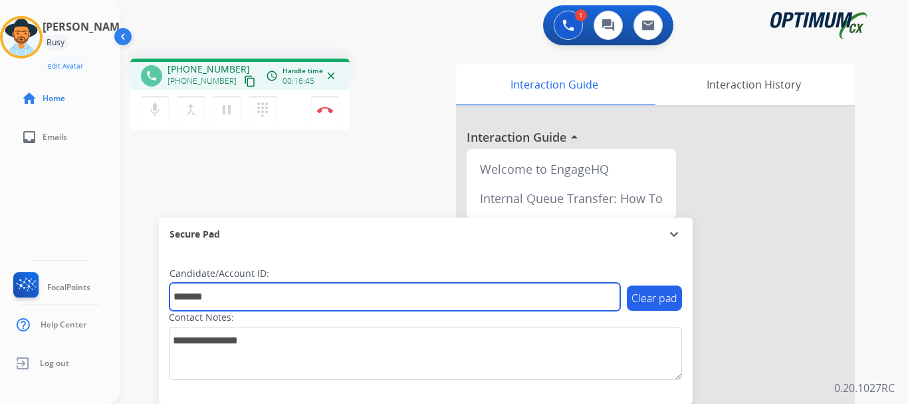
click at [265, 294] on input "*******" at bounding box center [395, 297] width 451 height 28
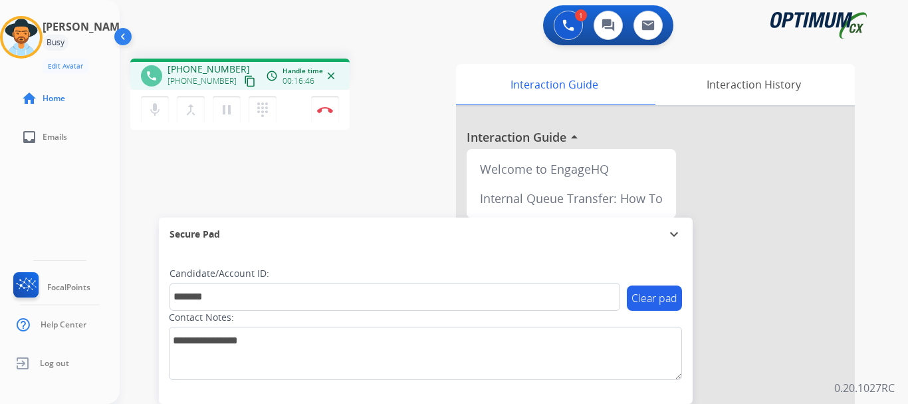
click at [287, 152] on div "phone [PHONE_NUMBER] [PHONE_NUMBER] content_copy access_time Call metrics Queue…" at bounding box center [498, 325] width 757 height 554
click at [322, 112] on img at bounding box center [325, 109] width 16 height 7
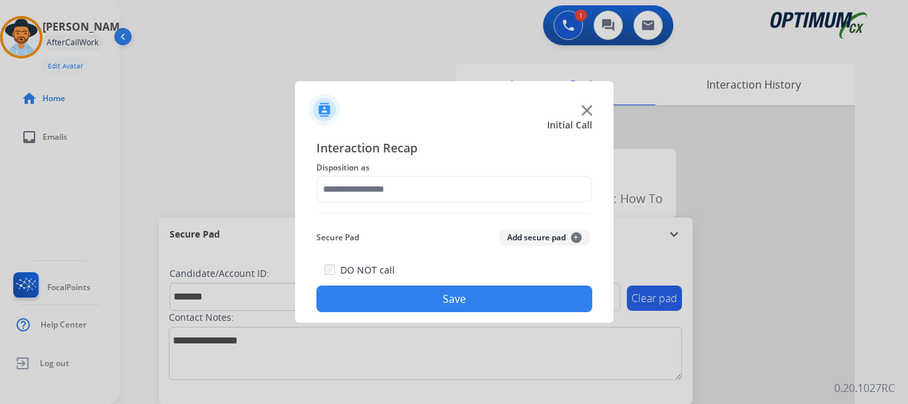
click at [509, 236] on button "Add secure pad +" at bounding box center [544, 237] width 90 height 16
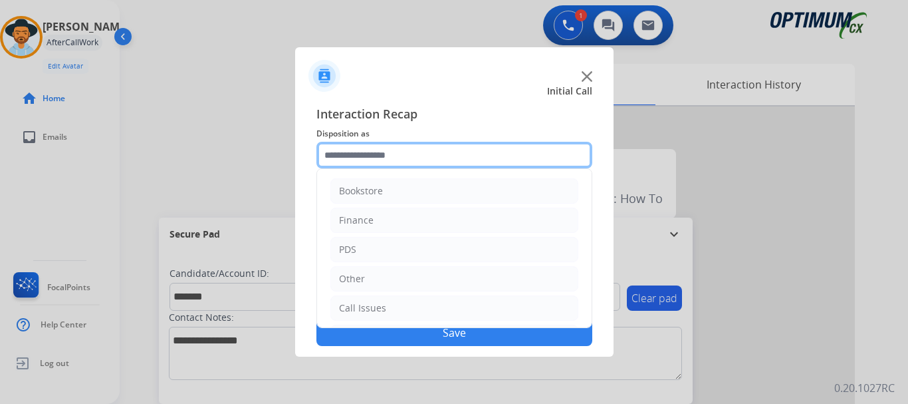
click at [406, 150] on input "text" at bounding box center [454, 155] width 276 height 27
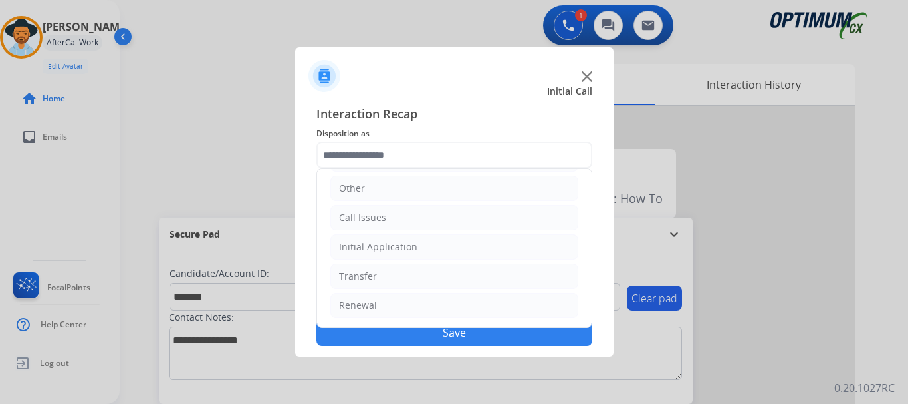
click at [437, 308] on li "Renewal" at bounding box center [454, 305] width 248 height 25
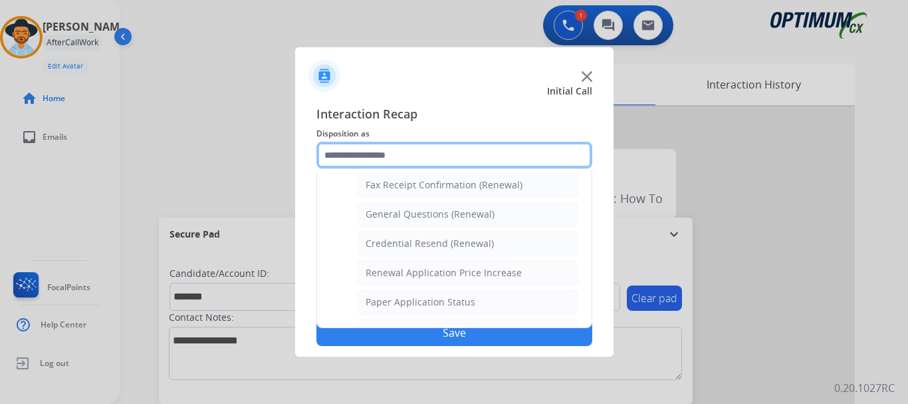
scroll to position [371, 0]
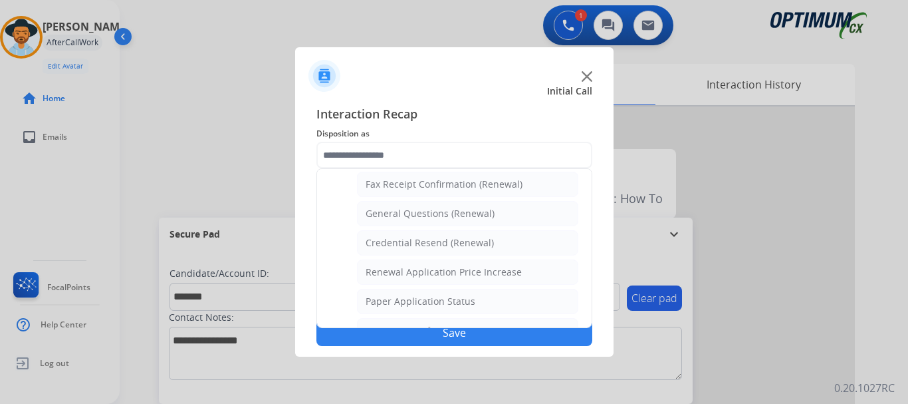
click at [502, 210] on li "General Questions (Renewal)" at bounding box center [467, 213] width 221 height 25
type input "**********"
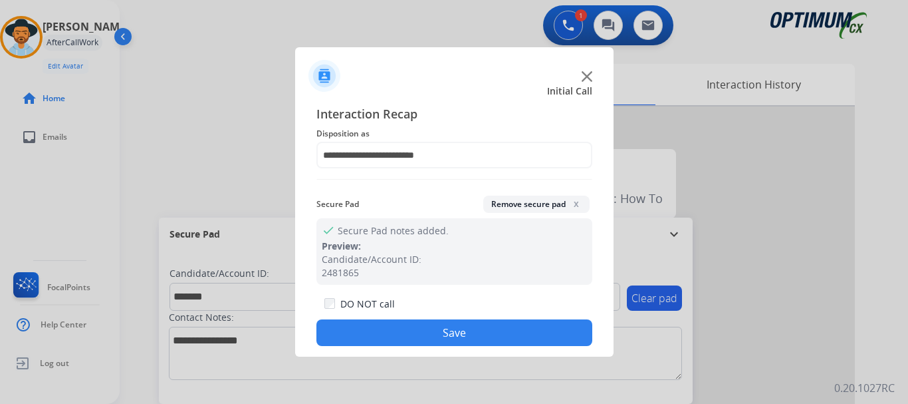
click at [483, 328] on button "Save" at bounding box center [454, 332] width 276 height 27
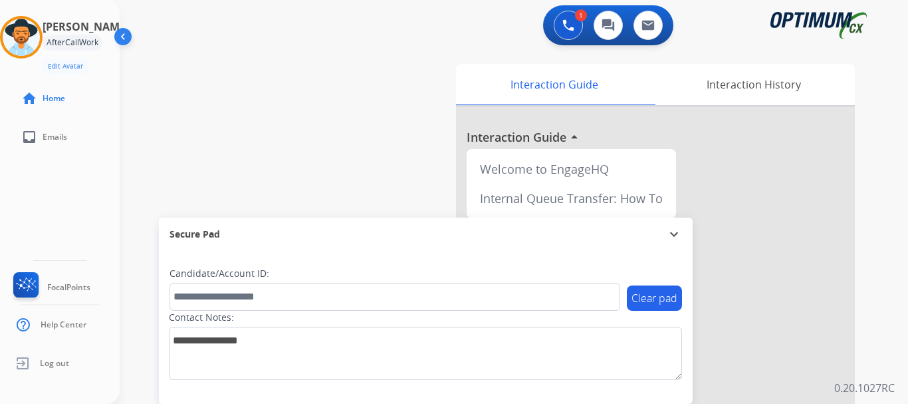
click at [408, 156] on div "swap_horiz Break voice bridge close_fullscreen Connect 3-Way Call merge_type Se…" at bounding box center [498, 325] width 757 height 554
click at [35, 39] on img at bounding box center [21, 37] width 37 height 37
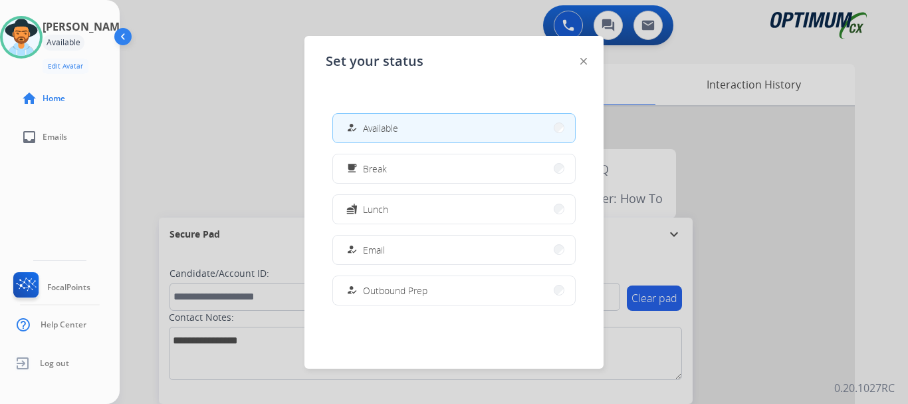
click at [191, 129] on div at bounding box center [454, 202] width 908 height 404
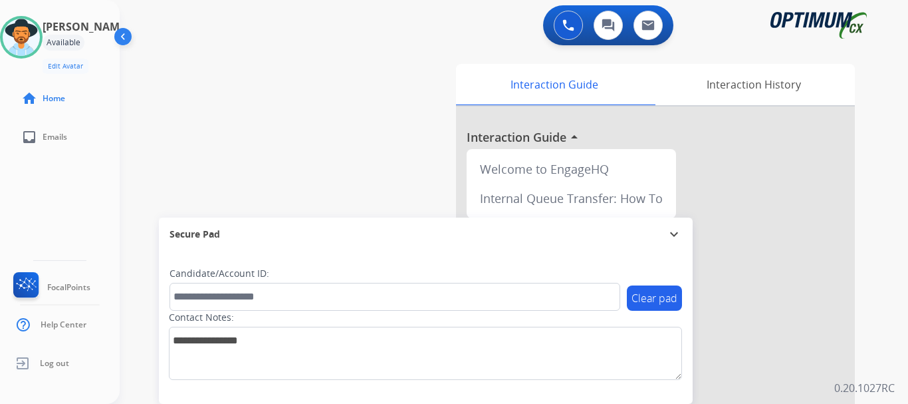
click at [37, 32] on img at bounding box center [21, 37] width 37 height 37
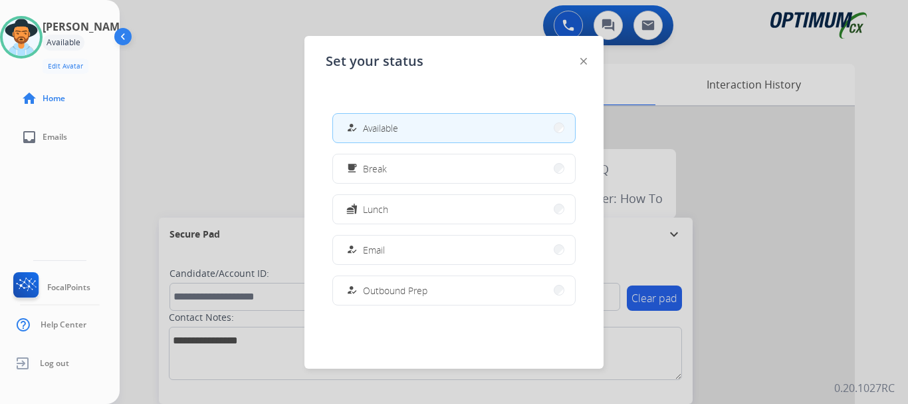
click at [397, 162] on button "free_breakfast Break" at bounding box center [454, 168] width 242 height 29
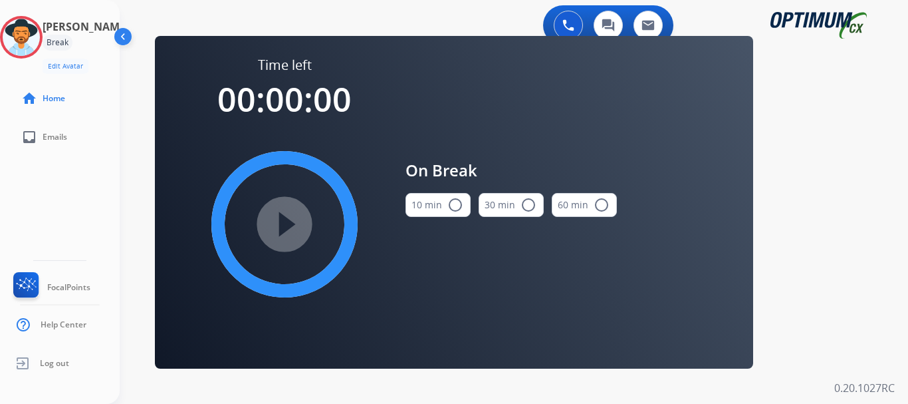
click at [443, 205] on button "10 min radio_button_unchecked" at bounding box center [438, 205] width 65 height 24
click at [277, 227] on mat-icon "play_circle_filled" at bounding box center [285, 224] width 16 height 16
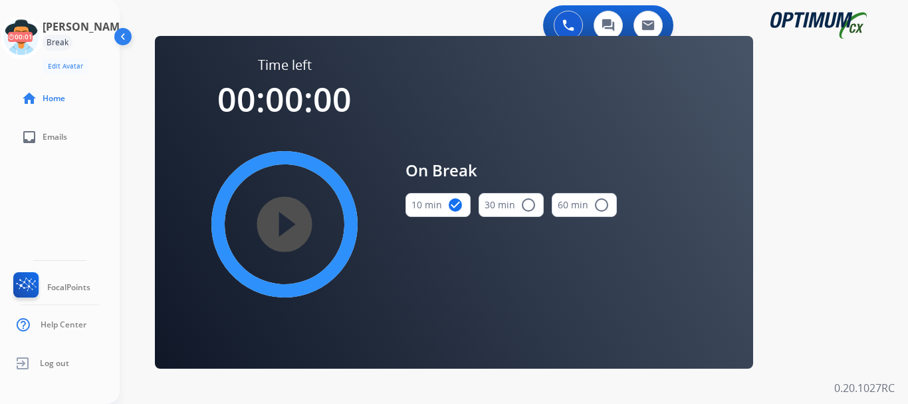
click at [43, 41] on icon at bounding box center [21, 37] width 43 height 43
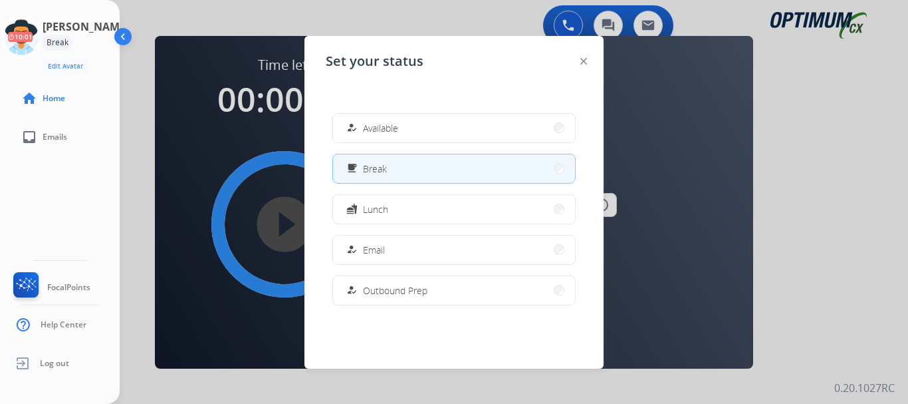
click at [393, 246] on button "how_to_reg Email" at bounding box center [454, 249] width 242 height 29
